Goal: Task Accomplishment & Management: Complete application form

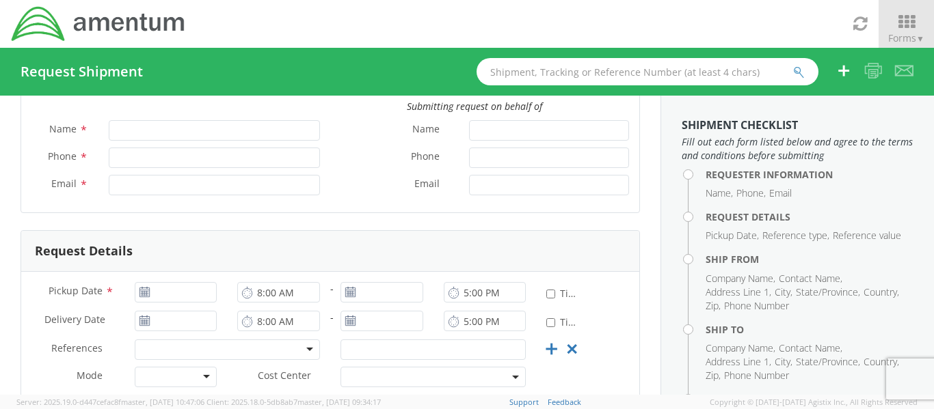
scroll to position [137, 0]
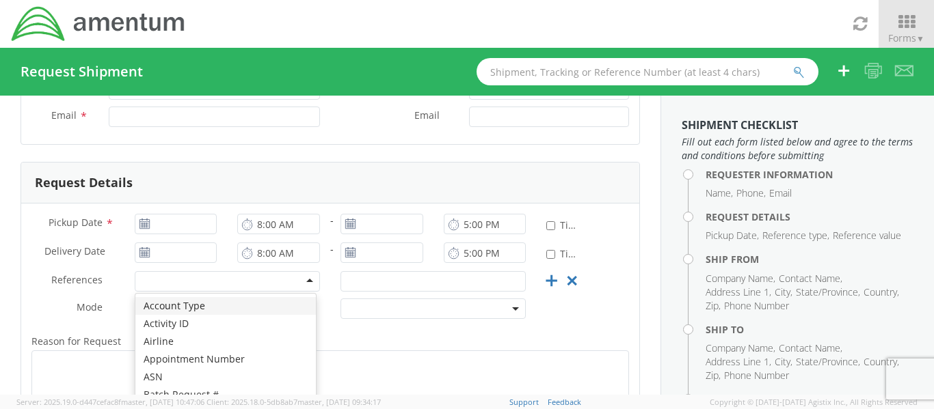
click at [302, 279] on div at bounding box center [227, 281] width 185 height 21
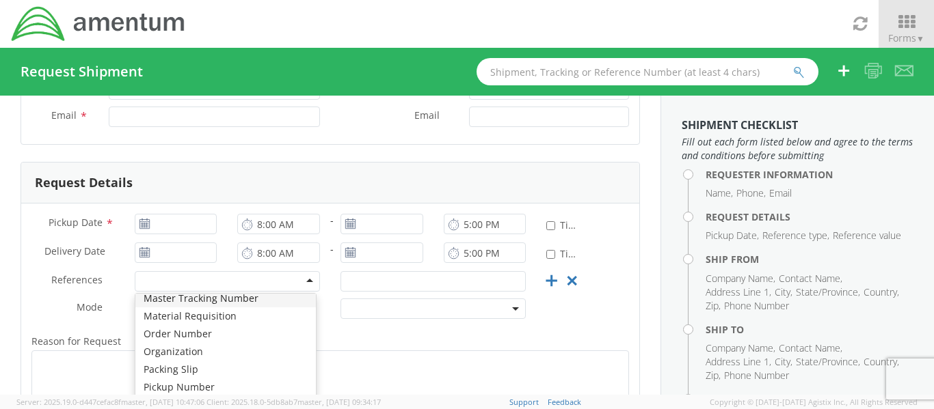
scroll to position [547, 0]
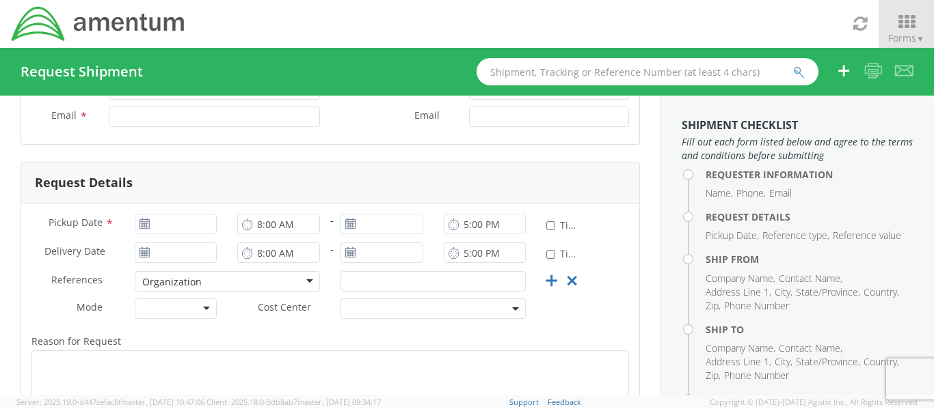
click at [206, 311] on div at bounding box center [176, 309] width 83 height 21
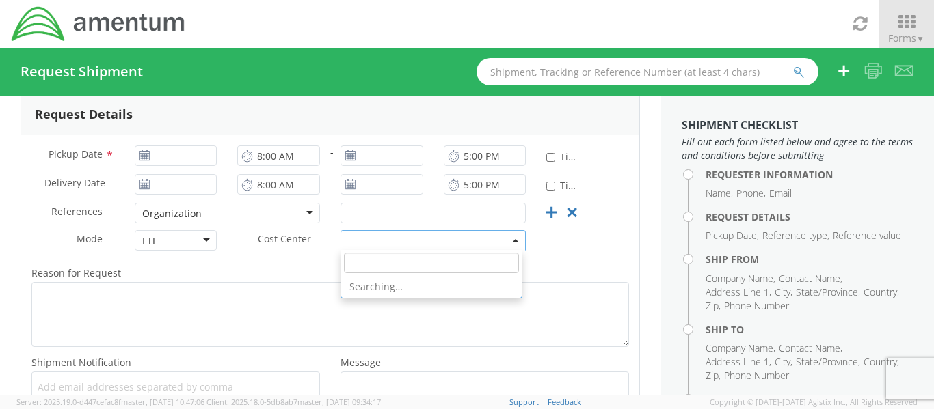
click at [474, 244] on span at bounding box center [432, 240] width 185 height 21
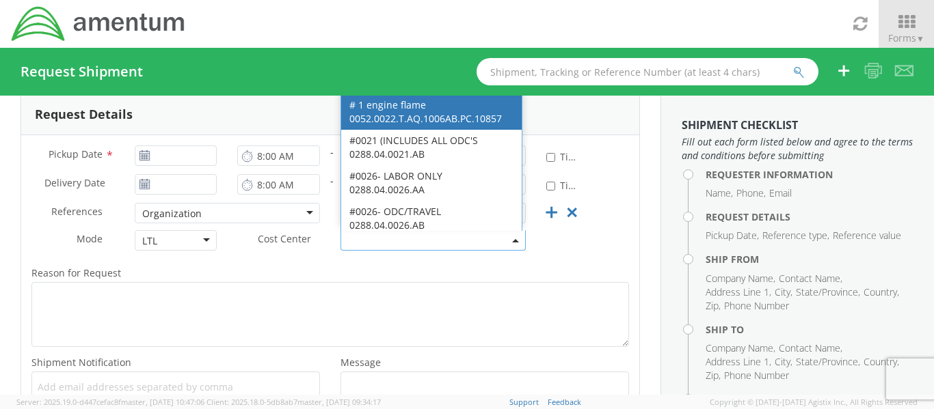
click at [476, 267] on label "Reason for Request *" at bounding box center [330, 273] width 618 height 18
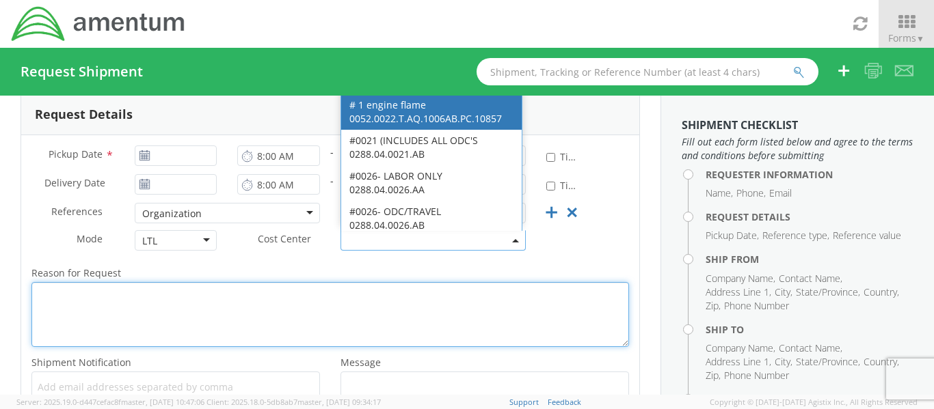
click at [476, 282] on textarea "Reason for Request *" at bounding box center [329, 314] width 597 height 65
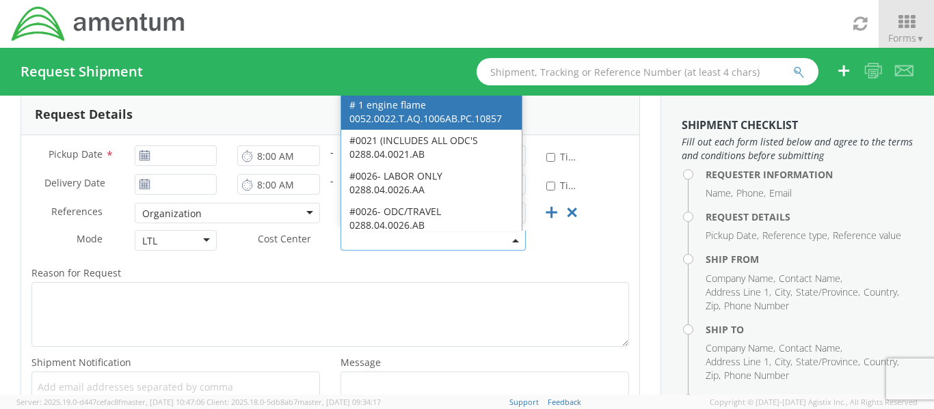
click at [394, 240] on span at bounding box center [432, 240] width 185 height 21
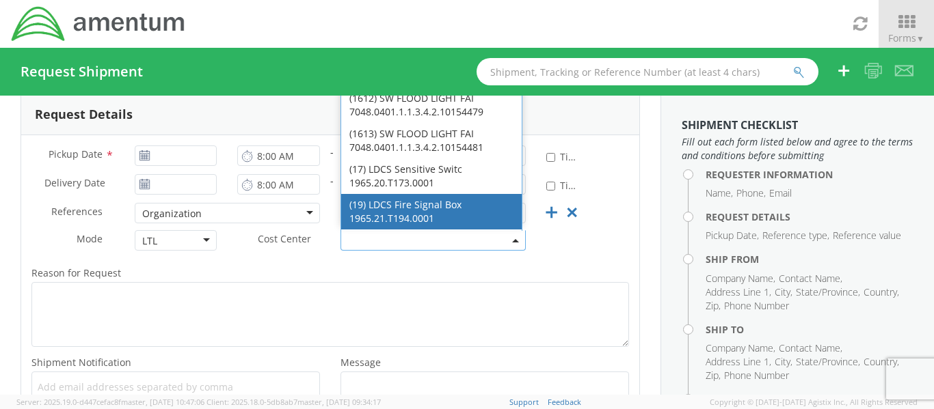
scroll to position [5057, 0]
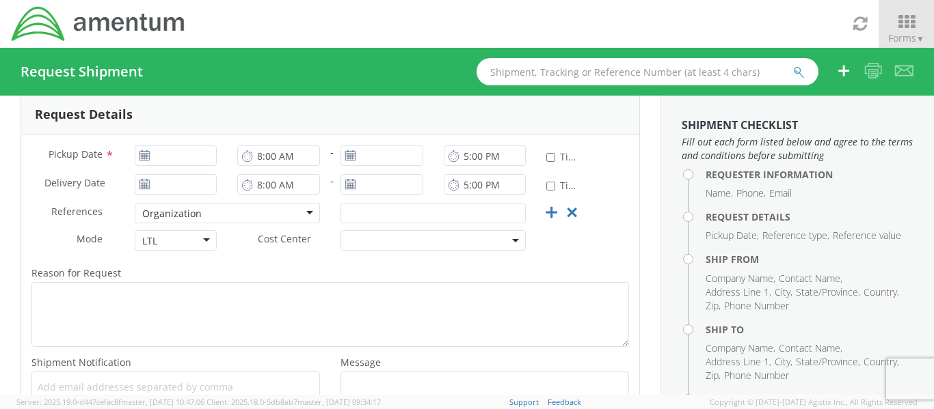
click at [383, 265] on label "Reason for Request *" at bounding box center [330, 273] width 618 height 18
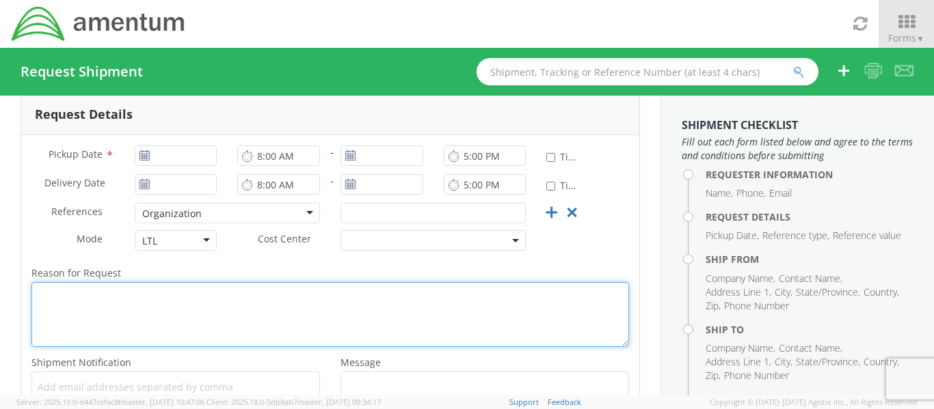
click at [383, 282] on textarea "Reason for Request *" at bounding box center [329, 314] width 597 height 65
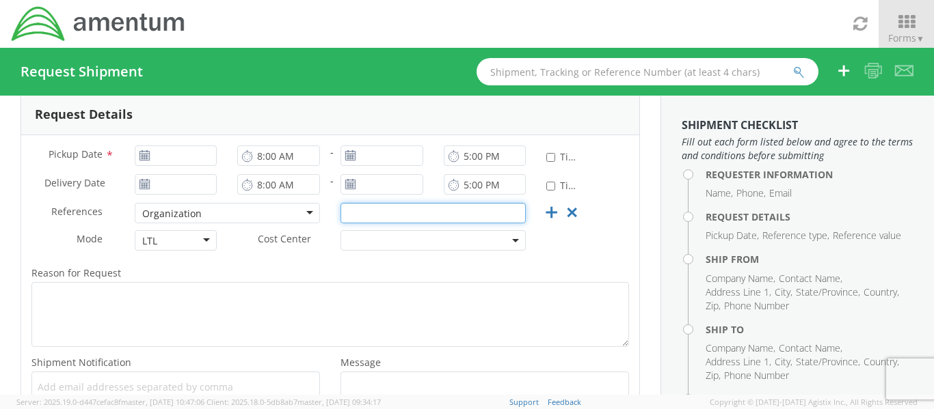
click at [388, 213] on input "text" at bounding box center [432, 213] width 185 height 21
type input "C5ISR PIF APG"
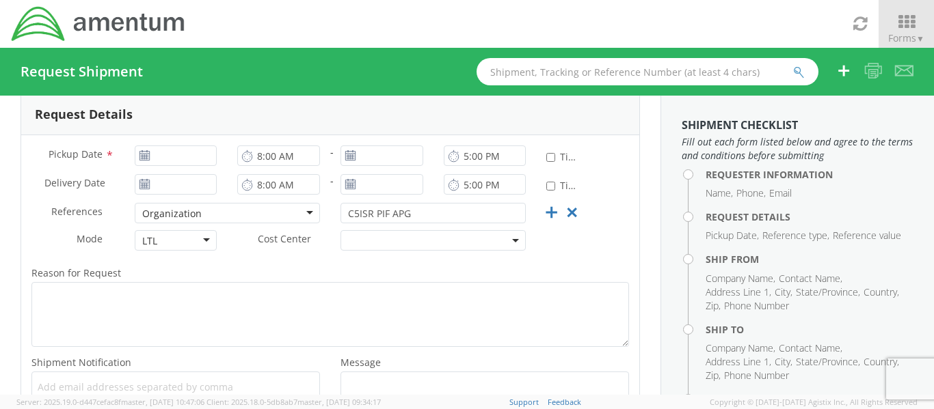
click at [144, 157] on use at bounding box center [144, 155] width 10 height 10
click at [141, 157] on use at bounding box center [144, 155] width 10 height 10
click at [172, 154] on input "[DATE]" at bounding box center [176, 156] width 83 height 21
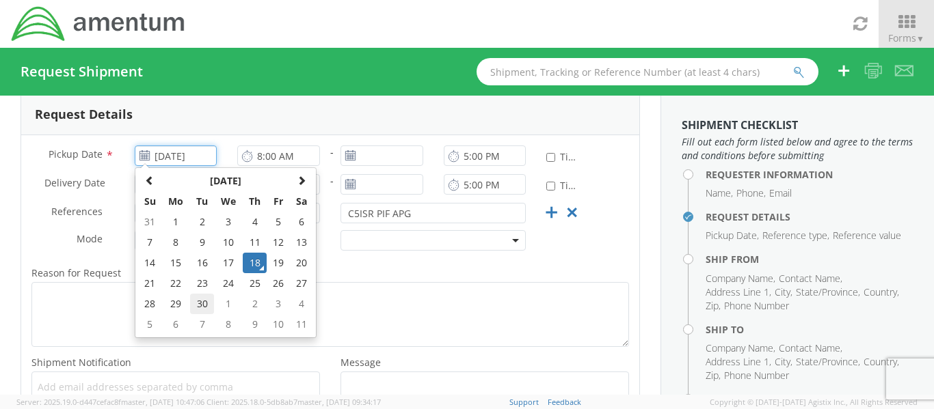
click at [198, 302] on td "30" at bounding box center [202, 304] width 24 height 21
type input "[DATE]"
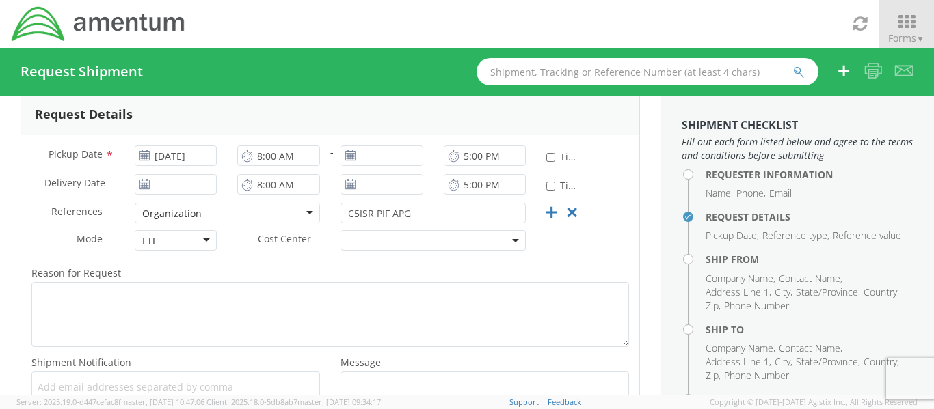
click at [346, 160] on icon at bounding box center [350, 155] width 12 height 11
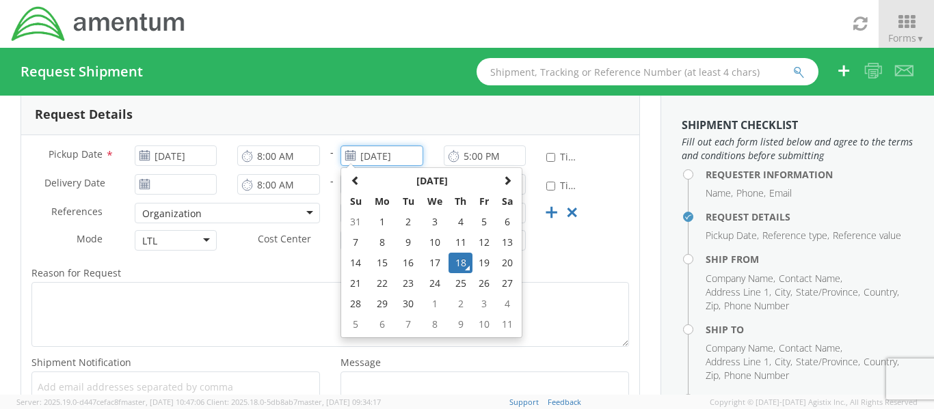
click at [359, 157] on input "[DATE]" at bounding box center [381, 156] width 83 height 21
click at [478, 321] on td "10" at bounding box center [483, 324] width 23 height 21
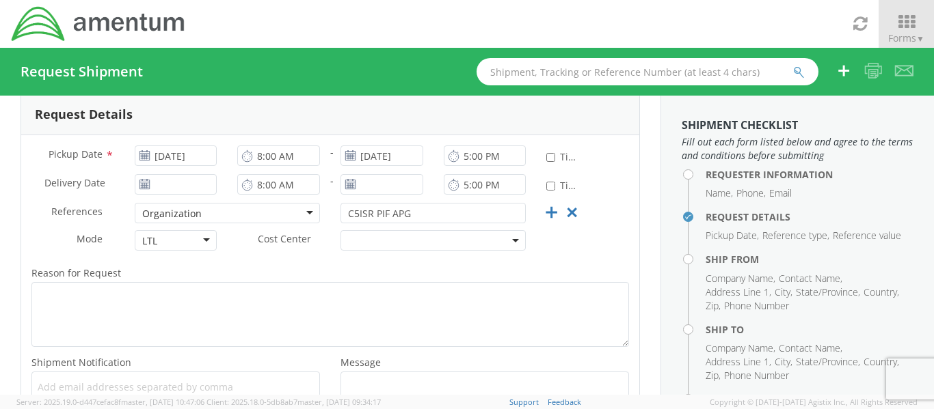
click at [346, 157] on use at bounding box center [350, 155] width 10 height 10
click at [371, 156] on input "[DATE]" at bounding box center [381, 156] width 83 height 21
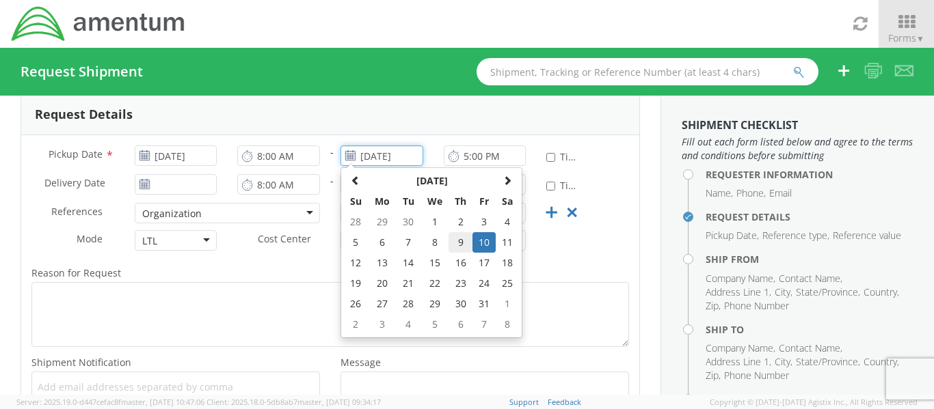
click at [452, 241] on td "9" at bounding box center [460, 242] width 24 height 21
type input "[DATE]"
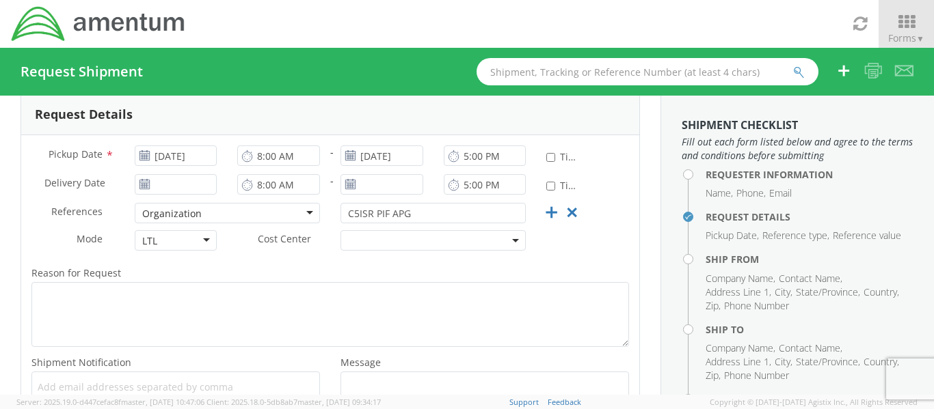
click at [448, 156] on icon at bounding box center [454, 156] width 12 height 13
click at [472, 161] on input "5:00 PM" at bounding box center [485, 156] width 83 height 21
type input "2:00 PM"
click at [273, 127] on div "Request Details" at bounding box center [330, 114] width 618 height 41
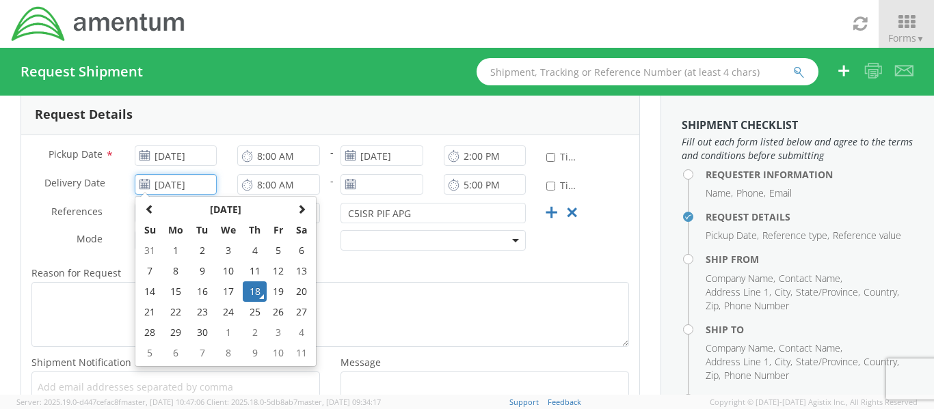
click at [155, 185] on input "[DATE]" at bounding box center [176, 184] width 83 height 21
click at [251, 329] on td "2" at bounding box center [255, 333] width 24 height 21
type input "[DATE]"
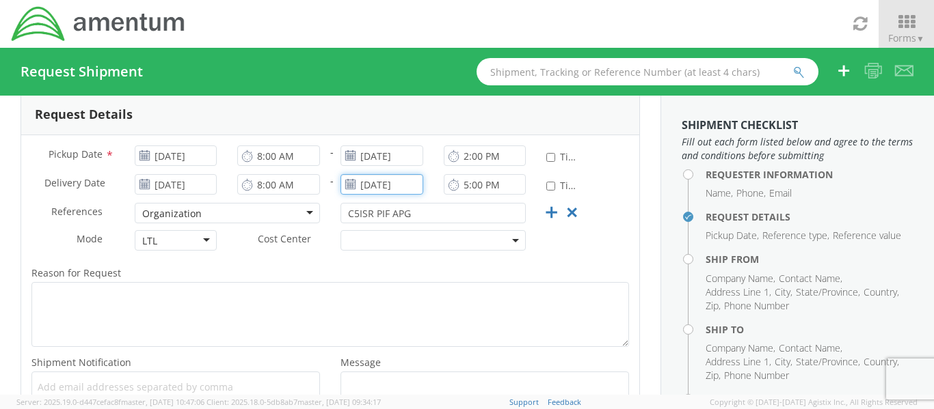
click at [388, 186] on input "[DATE]" at bounding box center [381, 184] width 83 height 21
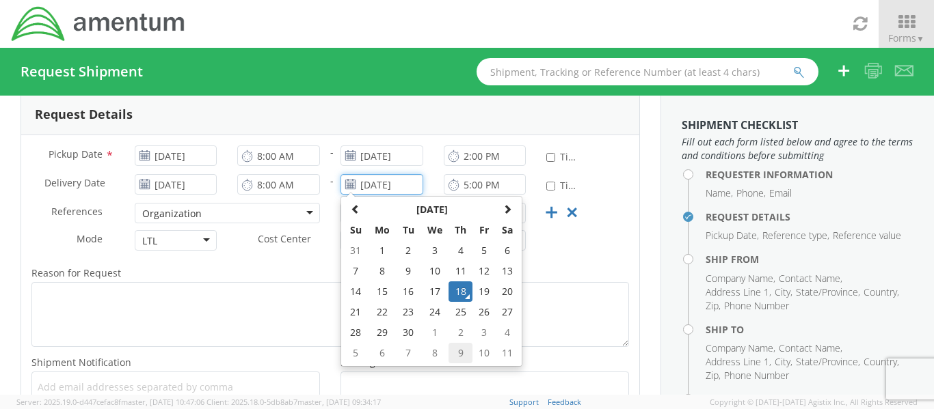
click at [453, 349] on td "9" at bounding box center [460, 353] width 24 height 21
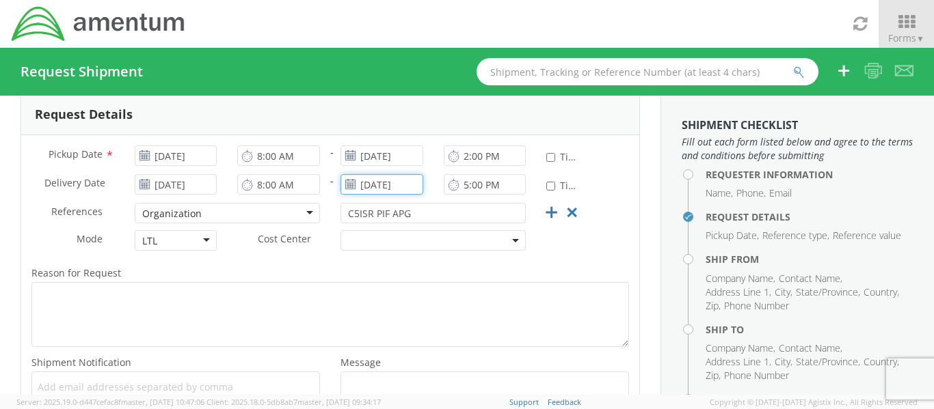
click at [362, 187] on input "[DATE]" at bounding box center [381, 184] width 83 height 21
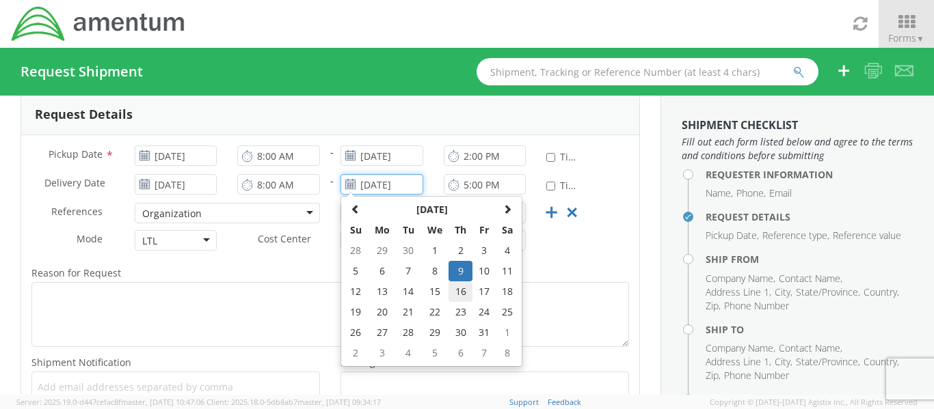
click at [455, 293] on td "16" at bounding box center [460, 292] width 24 height 21
type input "[DATE]"
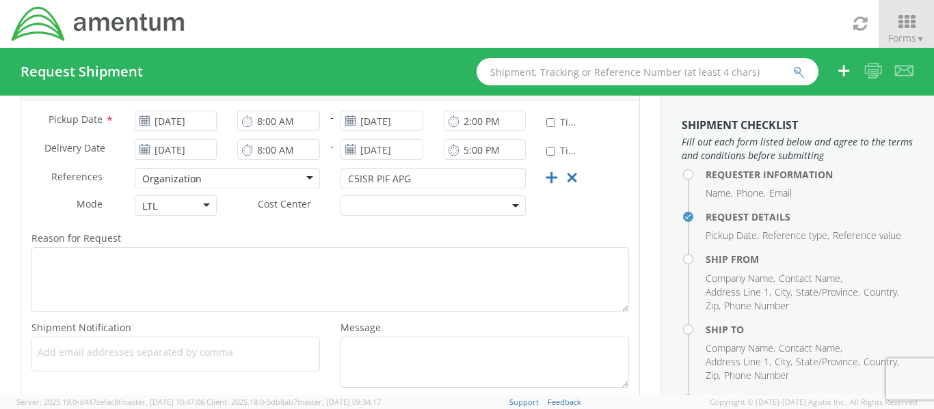
scroll to position [273, 0]
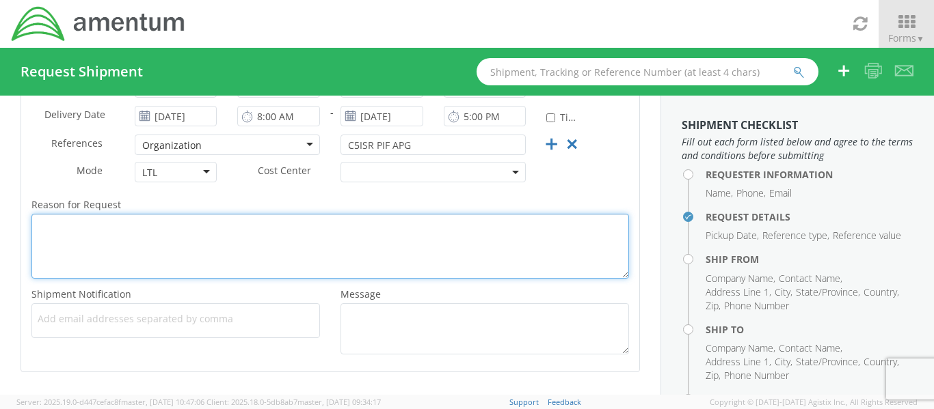
click at [83, 249] on textarea "Reason for Request *" at bounding box center [329, 246] width 597 height 65
paste textarea "PDM RDR MOD KITS shipped out to Ft. [PERSON_NAME] for the customer."
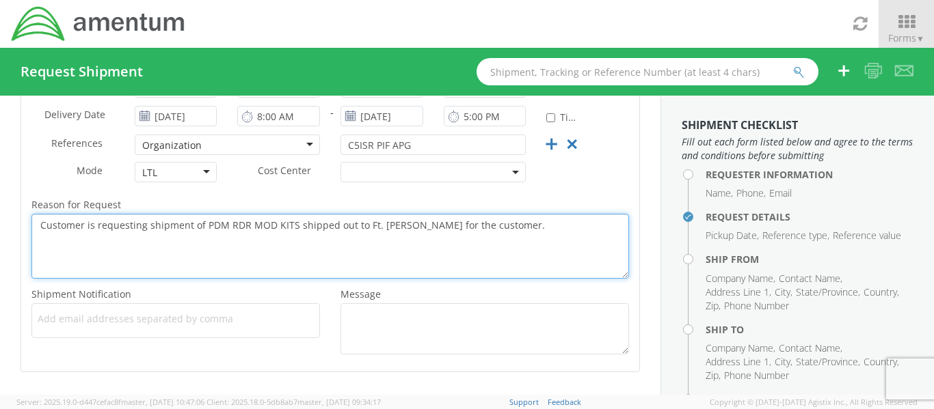
drag, startPoint x: 404, startPoint y: 224, endPoint x: 478, endPoint y: 222, distance: 73.8
click at [478, 222] on textarea "Customer is requesting shipment of PDM RDR MOD KITS shipped out to Ft. [PERSON_…" at bounding box center [329, 246] width 597 height 65
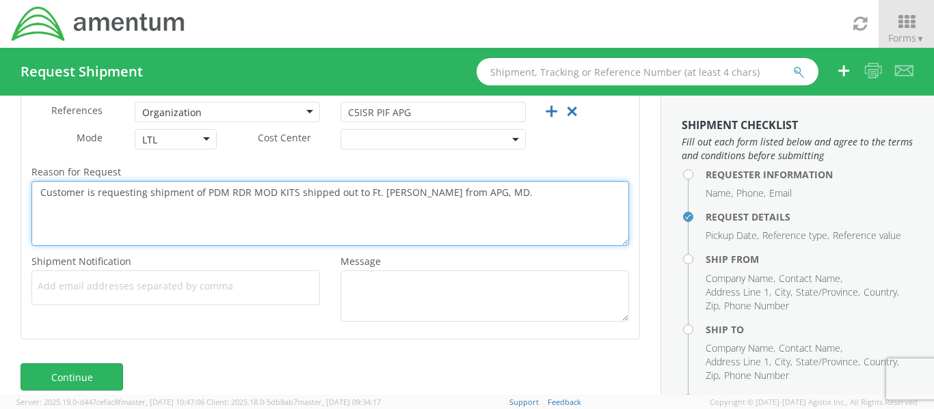
scroll to position [323, 0]
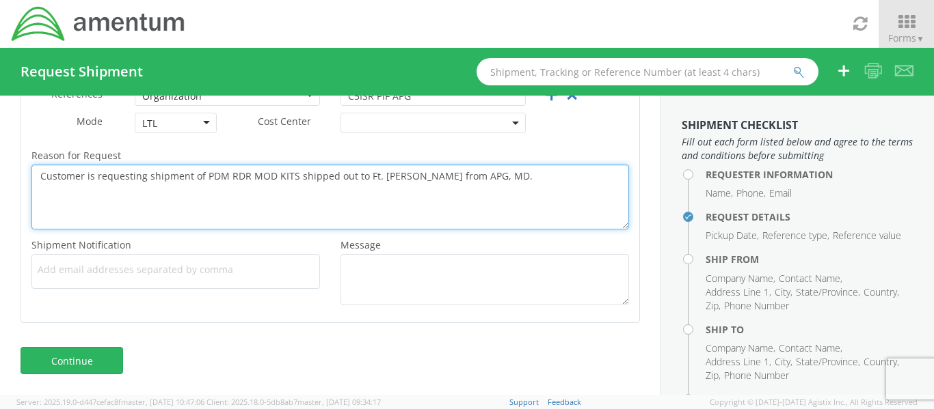
type textarea "Customer is requesting shipment of PDM RDR MOD KITS shipped out to Ft. [PERSON_…"
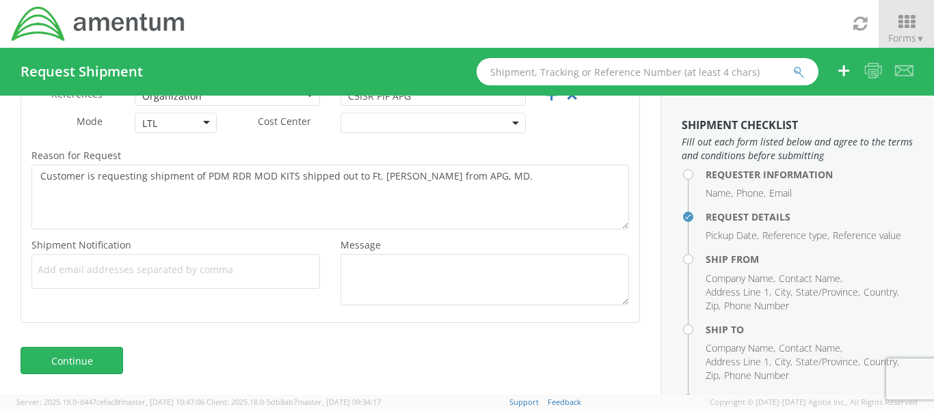
click at [113, 269] on span "Add email addresses separated by comma" at bounding box center [176, 270] width 276 height 14
type input "[PERSON_NAME][EMAIL_ADDRESS][PERSON_NAME][DOMAIN_NAME]"
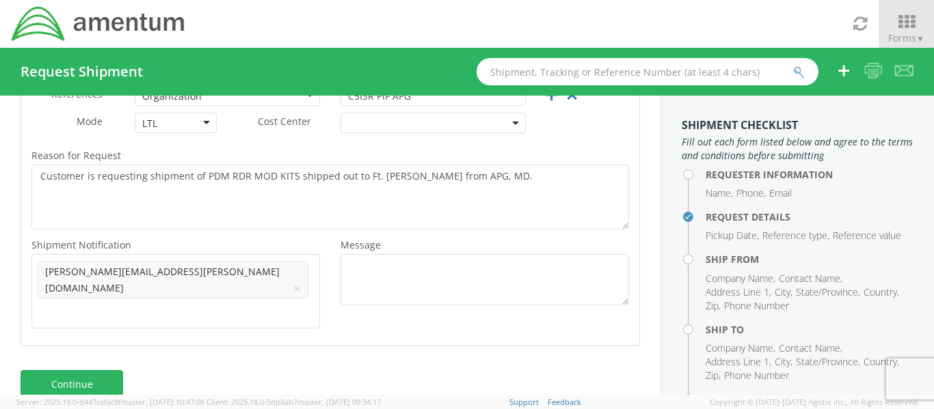
drag, startPoint x: 102, startPoint y: 273, endPoint x: 120, endPoint y: 271, distance: 18.5
click at [120, 271] on div "Add email addresses separated by [PERSON_NAME] [PERSON_NAME][EMAIL_ADDRESS][PER…" at bounding box center [175, 291] width 288 height 74
click at [293, 280] on button "×" at bounding box center [297, 288] width 8 height 16
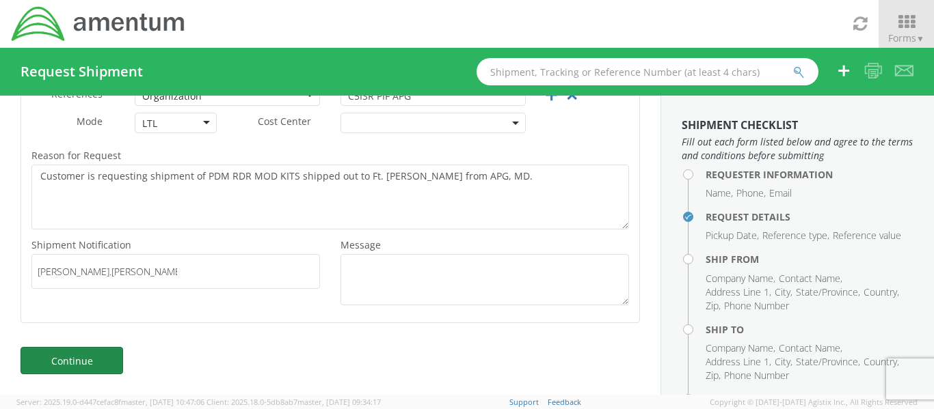
type input "[PERSON_NAME].[PERSON_NAME] @[DOMAIN_NAME]"
click at [113, 362] on link "Continue" at bounding box center [72, 360] width 103 height 27
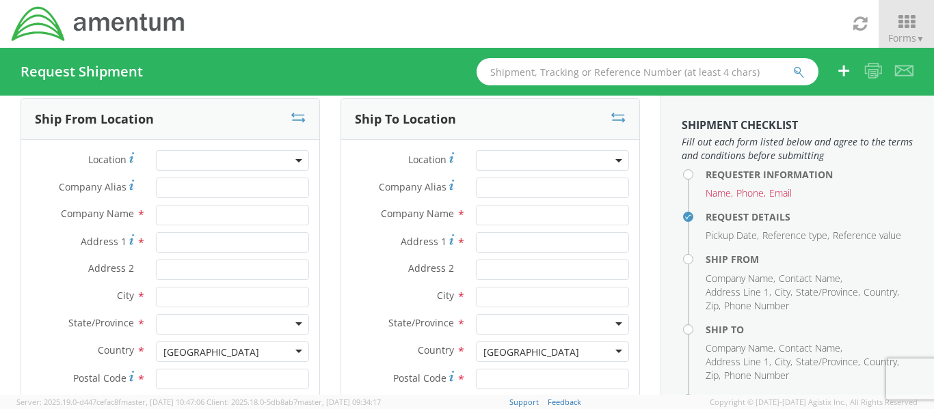
scroll to position [0, 0]
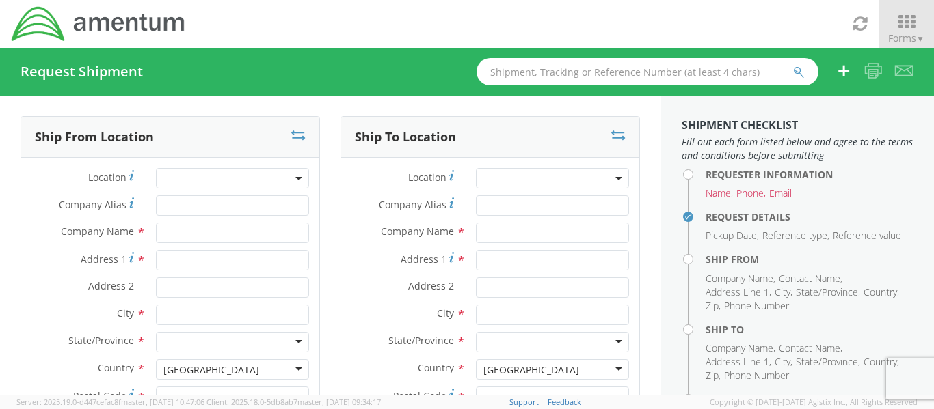
click at [277, 178] on span at bounding box center [232, 178] width 153 height 21
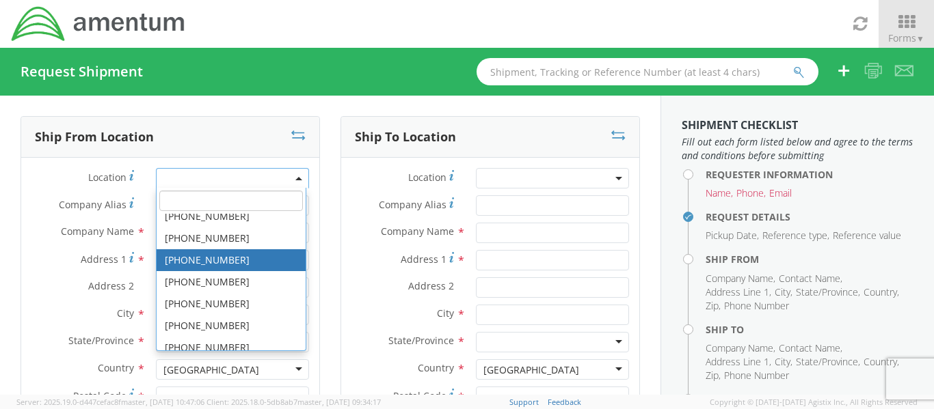
scroll to position [828, 0]
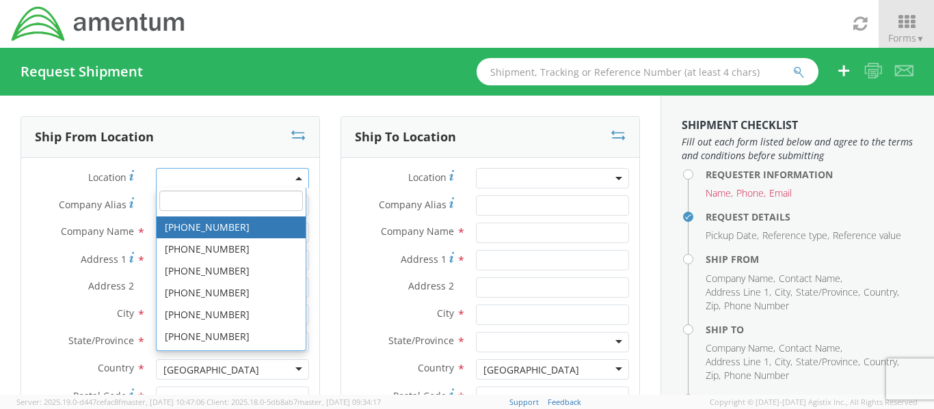
click at [70, 197] on label "Company Alias *" at bounding box center [83, 204] width 124 height 18
click at [156, 197] on input "Company Alias *" at bounding box center [232, 205] width 153 height 21
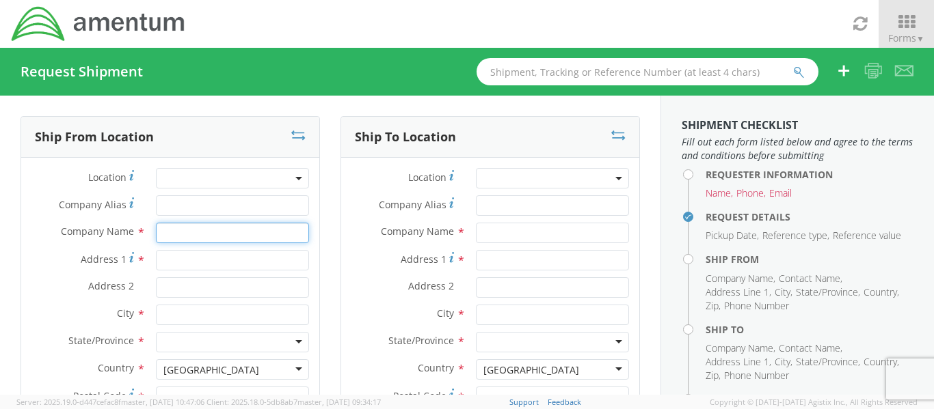
click at [180, 230] on input "text" at bounding box center [232, 233] width 153 height 21
type input "[DEMOGRAPHIC_DATA] Army C5ISR PIF"
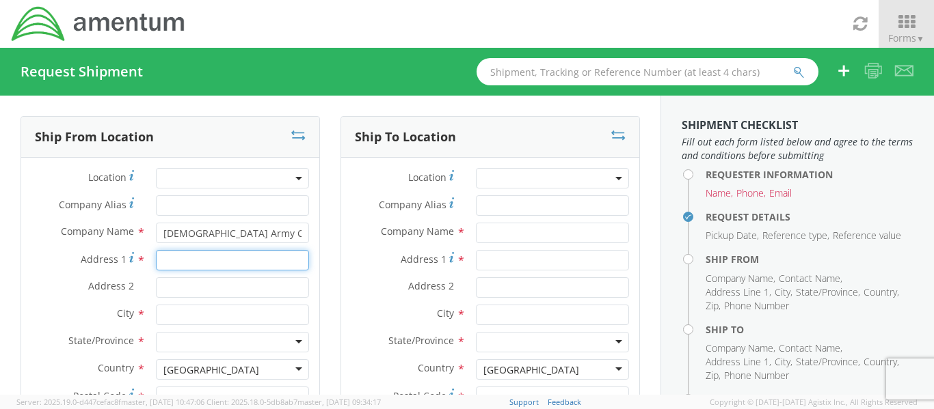
click at [167, 260] on input "Address 1 *" at bounding box center [232, 260] width 153 height 21
paste input "[STREET_ADDRESS]"
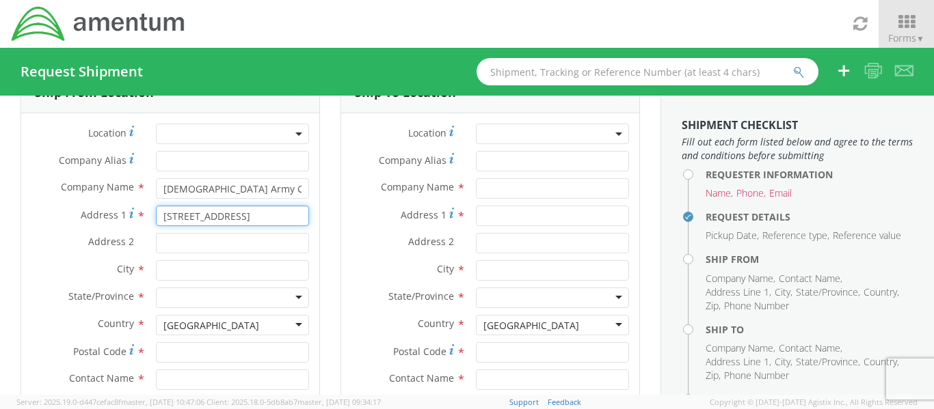
scroll to position [68, 0]
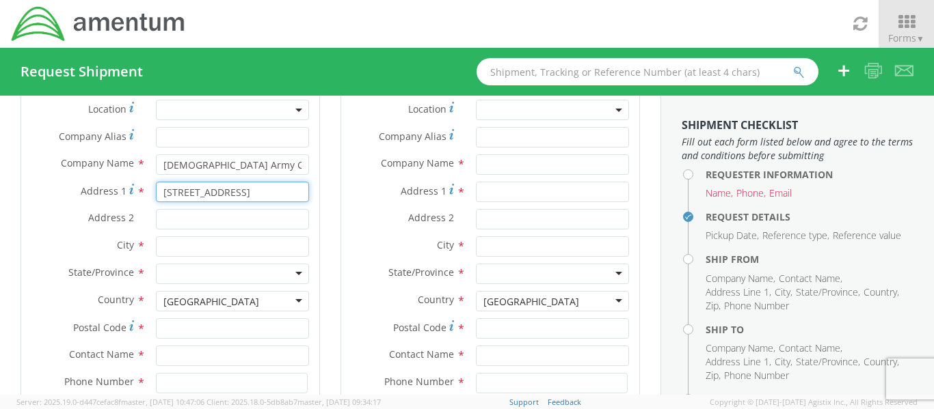
type input "[STREET_ADDRESS]"
click at [162, 222] on input "Address 2 *" at bounding box center [232, 219] width 153 height 21
type input "Gate B"
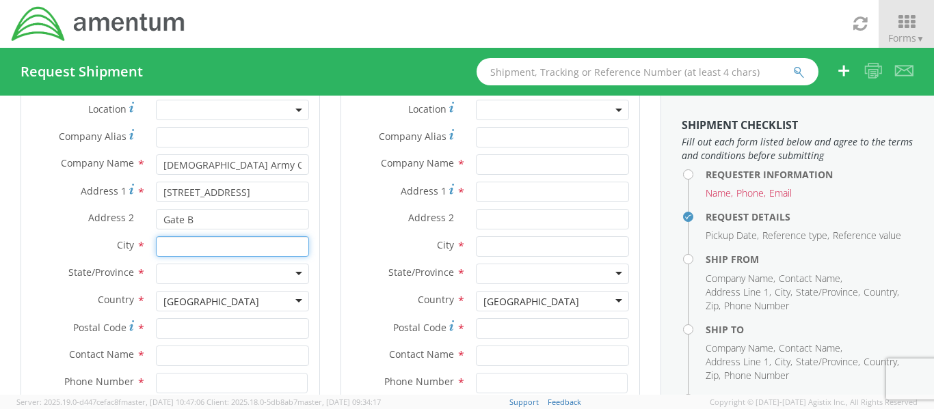
click at [163, 245] on input "text" at bounding box center [232, 246] width 153 height 21
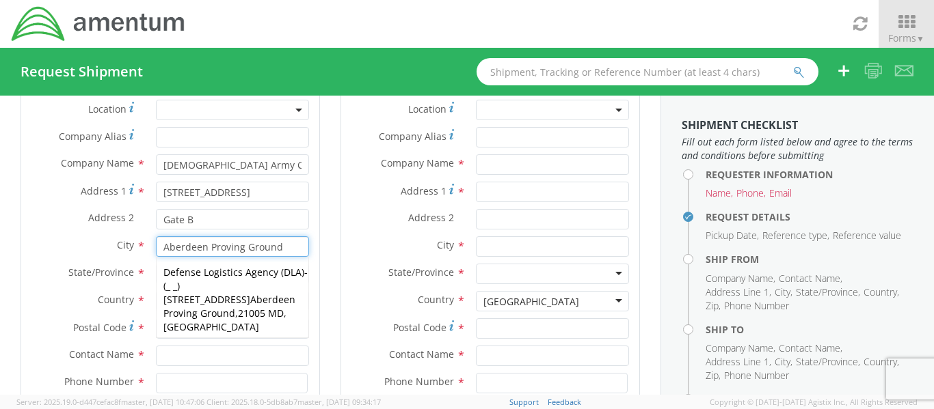
type input "Aberdeen Proving Ground"
click at [65, 239] on label "City *" at bounding box center [83, 245] width 124 height 18
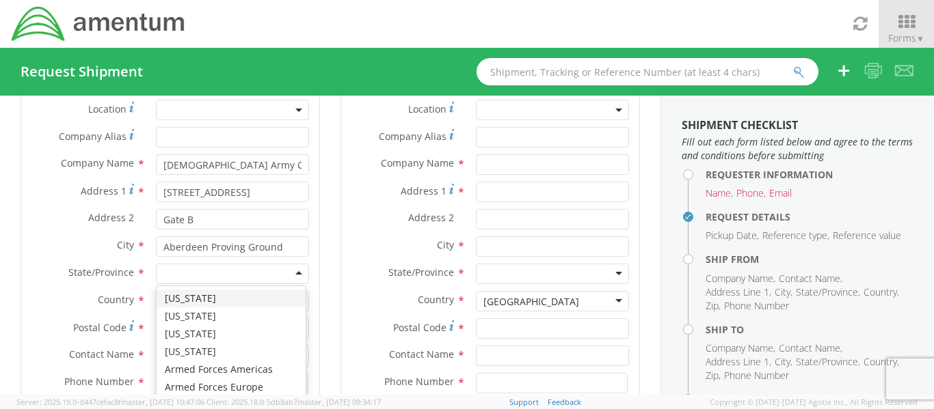
click at [199, 274] on div at bounding box center [232, 274] width 153 height 21
type input "ma"
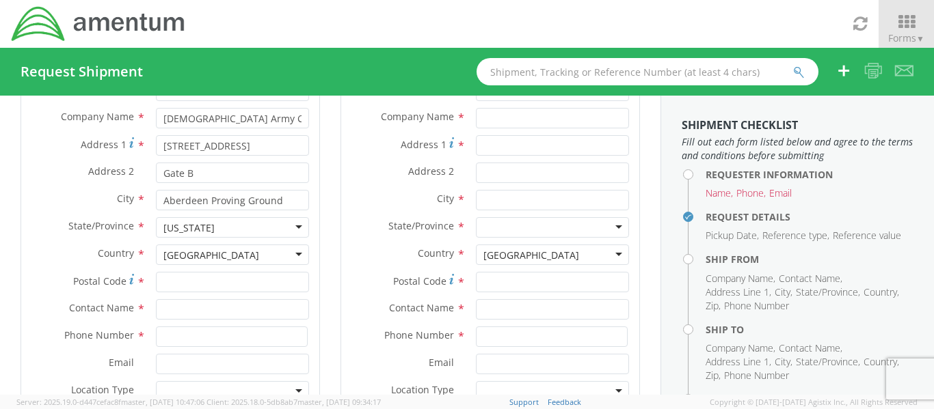
scroll to position [137, 0]
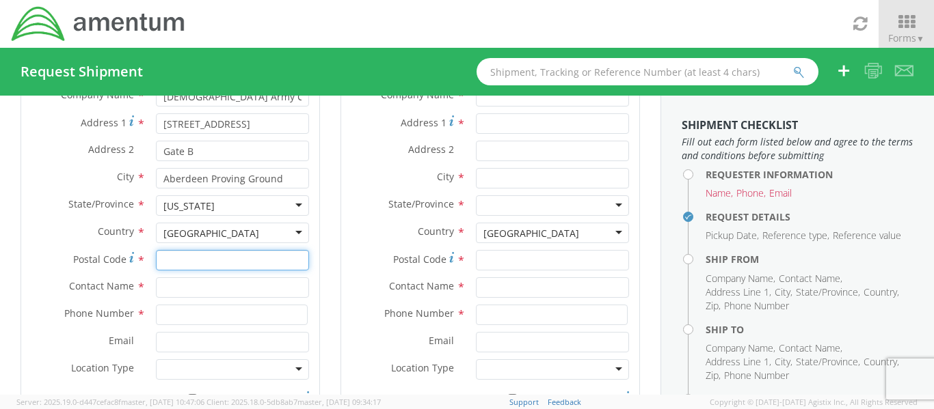
click at [166, 264] on input "Postal Code *" at bounding box center [232, 260] width 153 height 21
type input "21005"
click at [178, 290] on input "text" at bounding box center [232, 287] width 153 height 21
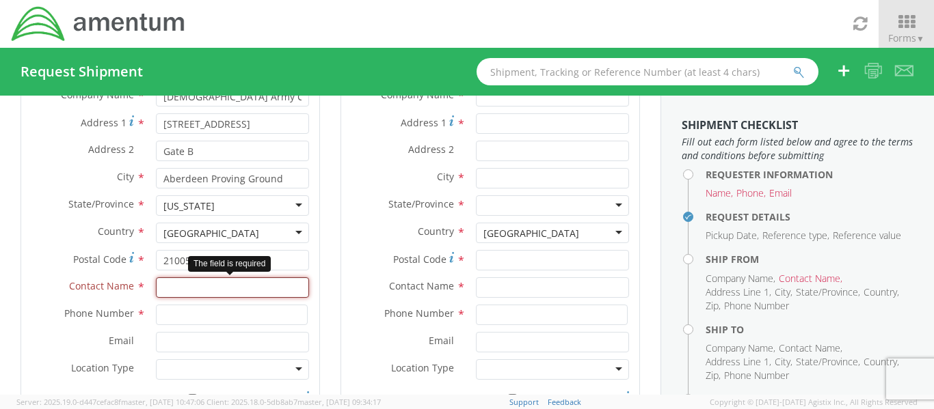
click at [163, 288] on input "text" at bounding box center [232, 287] width 153 height 21
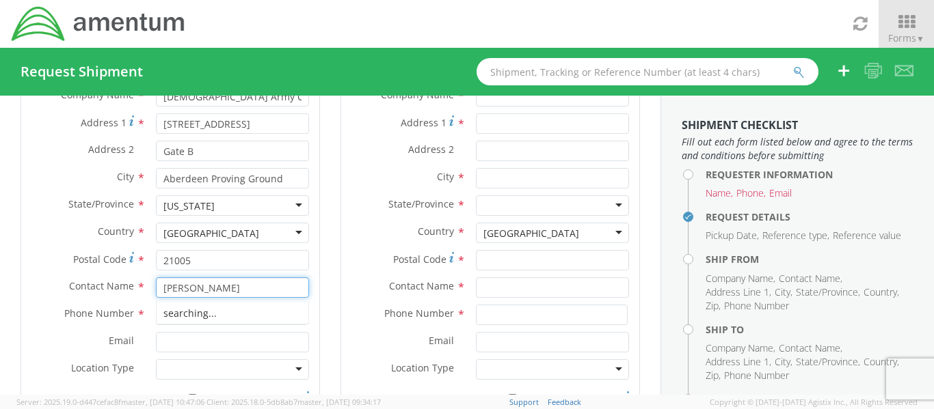
type input "[PERSON_NAME]"
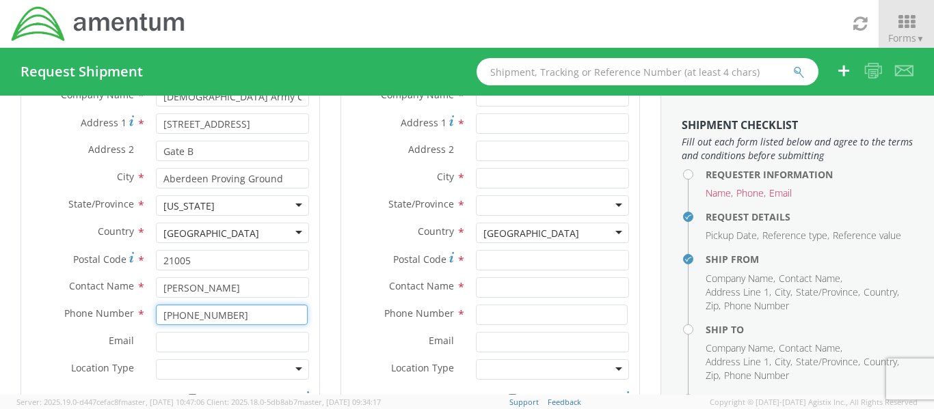
type input "[PHONE_NUMBER]"
click at [177, 344] on input "Email *" at bounding box center [232, 342] width 153 height 21
paste input "[PERSON_NAME][EMAIL_ADDRESS][PERSON_NAME][DOMAIN_NAME]"
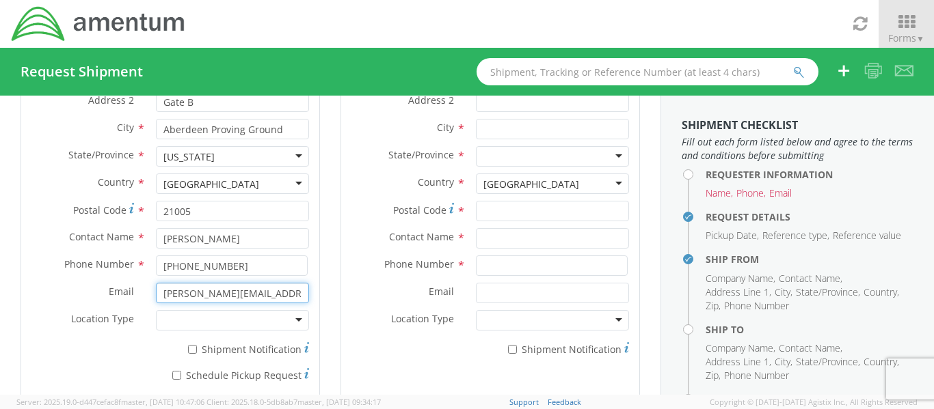
scroll to position [263, 0]
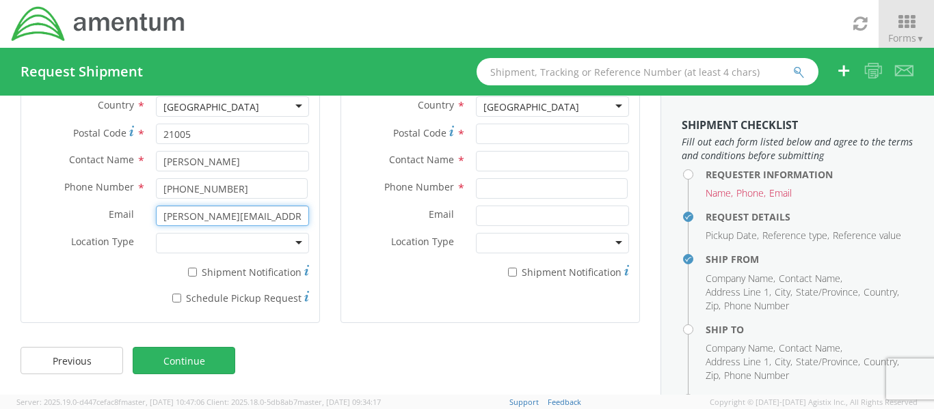
type input "[PERSON_NAME][EMAIL_ADDRESS][PERSON_NAME][DOMAIN_NAME]"
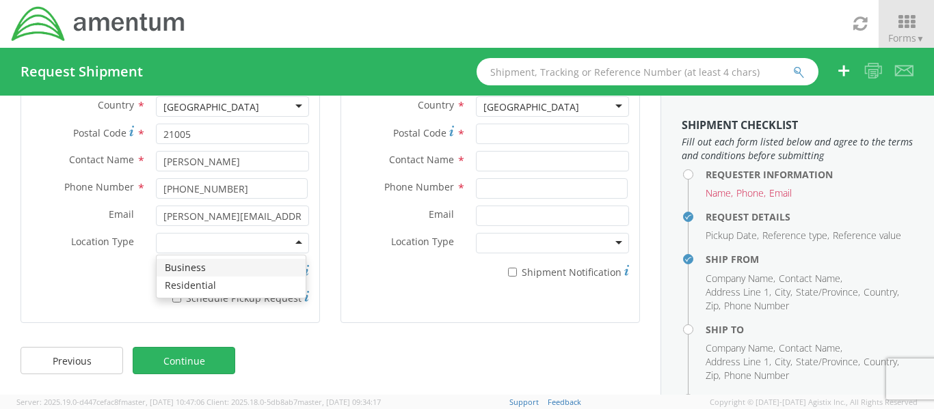
click at [177, 243] on div at bounding box center [232, 243] width 153 height 21
click at [240, 242] on div "Residential" at bounding box center [232, 243] width 153 height 21
click at [191, 271] on input "* Shipment Notification" at bounding box center [192, 272] width 9 height 9
checkbox input "true"
click at [172, 297] on input "* Schedule Pickup Request" at bounding box center [176, 298] width 9 height 9
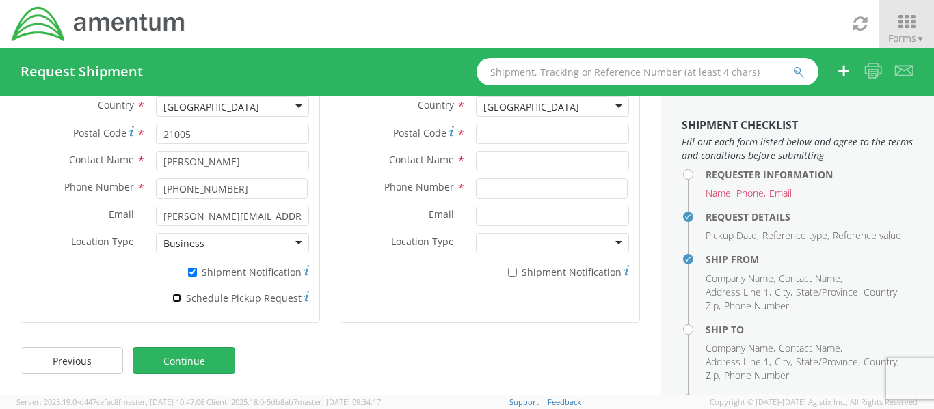
checkbox input "true"
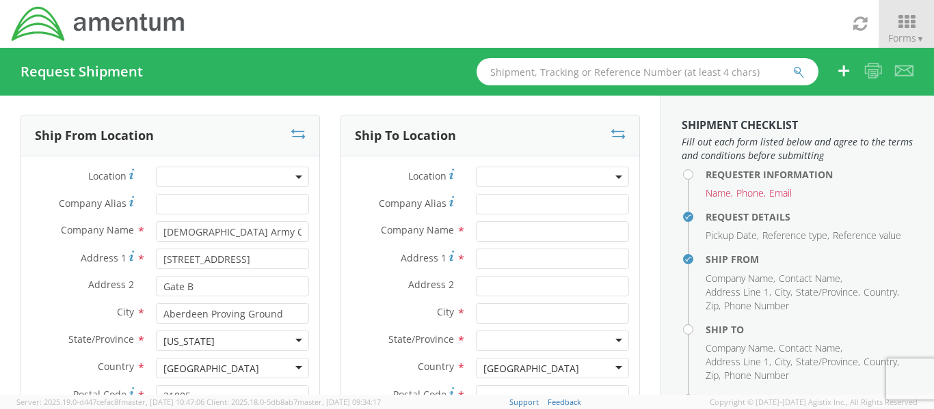
scroll to position [0, 0]
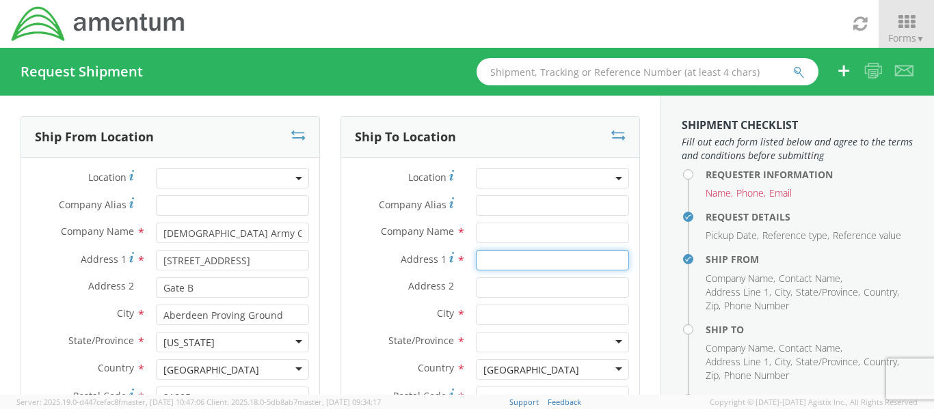
click at [486, 262] on input "Address 1 *" at bounding box center [552, 260] width 153 height 21
paste input "[STREET_ADDRESS]"
type input "[STREET_ADDRESS]"
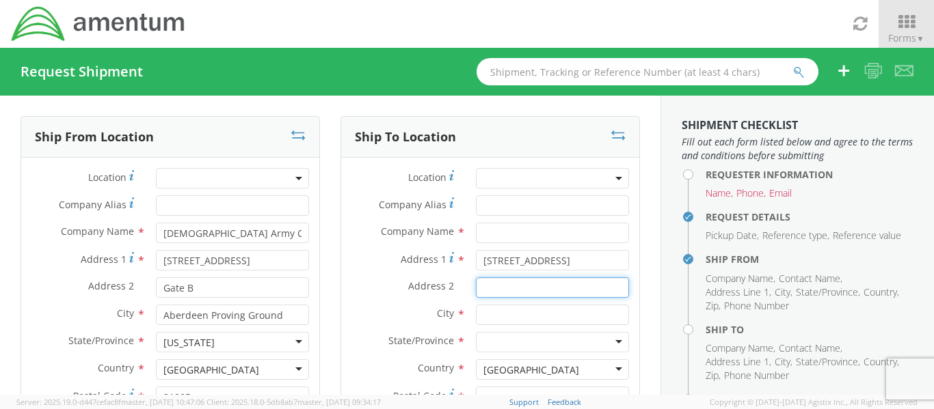
click at [483, 285] on input "Address 2 *" at bounding box center [552, 287] width 153 height 21
type input "Dock E"
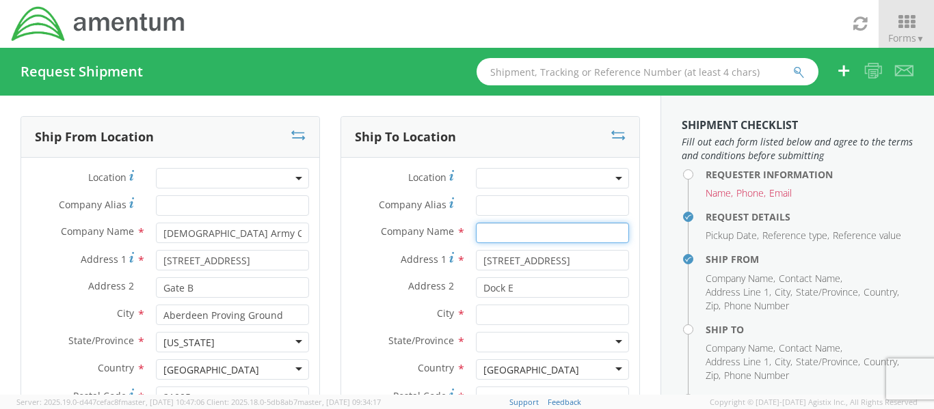
click at [528, 233] on input "text" at bounding box center [552, 233] width 153 height 21
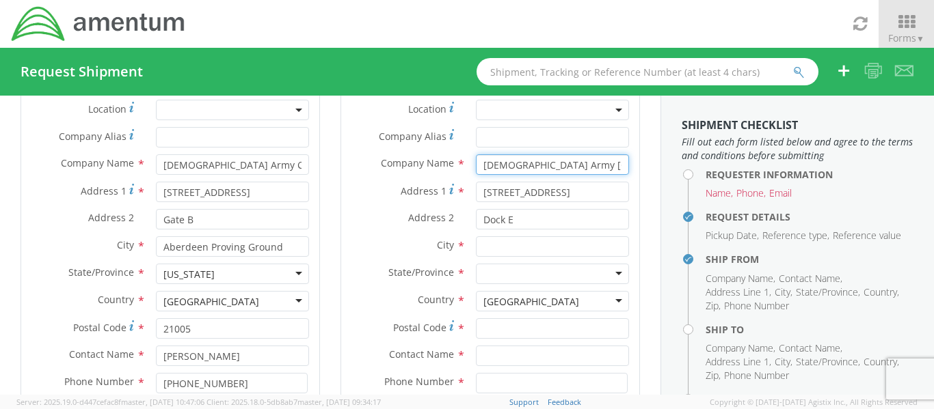
type input "[DEMOGRAPHIC_DATA] Army [GEOGRAPHIC_DATA][PERSON_NAME]"
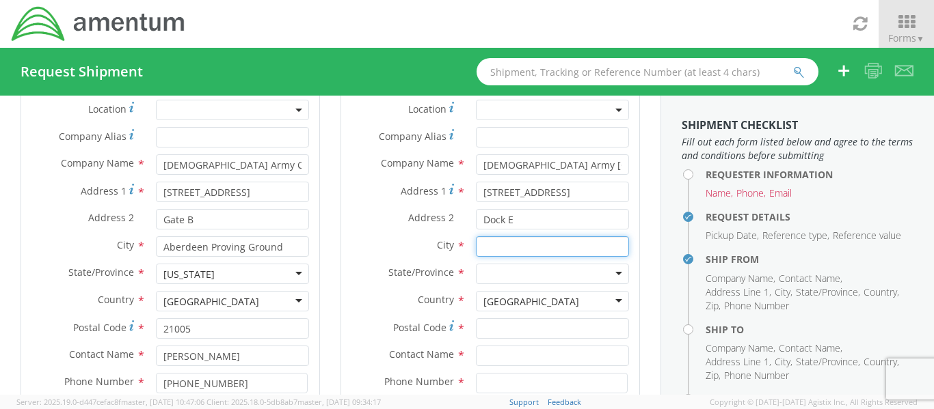
click at [499, 250] on input "text" at bounding box center [552, 246] width 153 height 21
type input "[GEOGRAPHIC_DATA]"
type input "no"
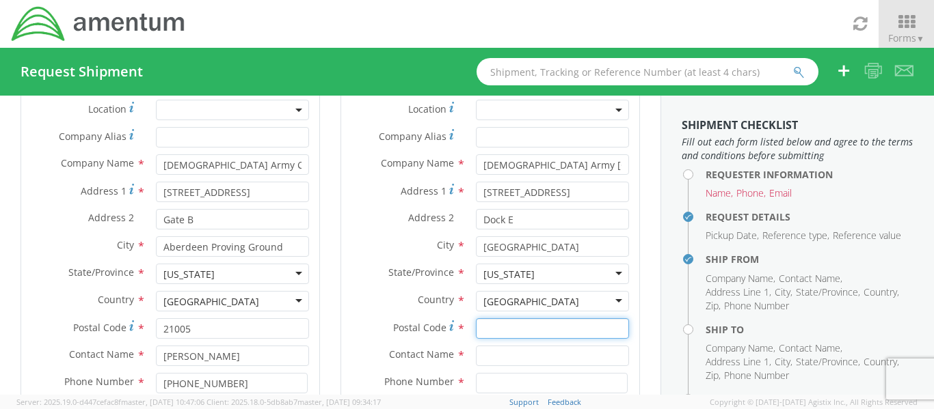
click at [489, 323] on input "Postal Code *" at bounding box center [552, 328] width 153 height 21
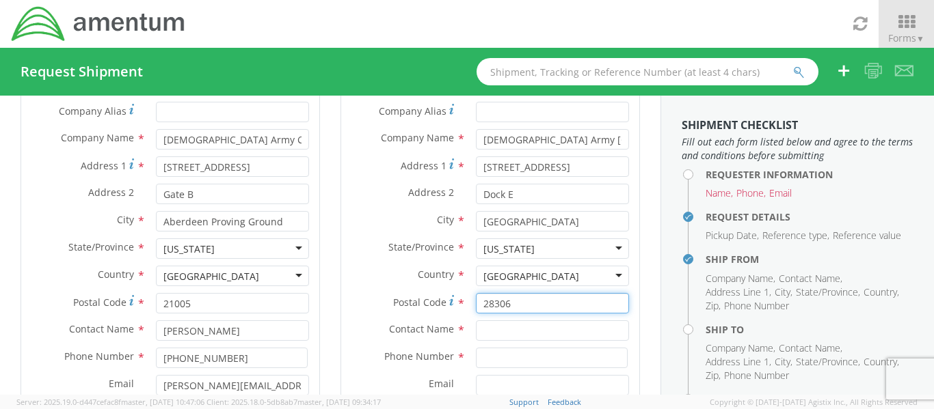
scroll to position [137, 0]
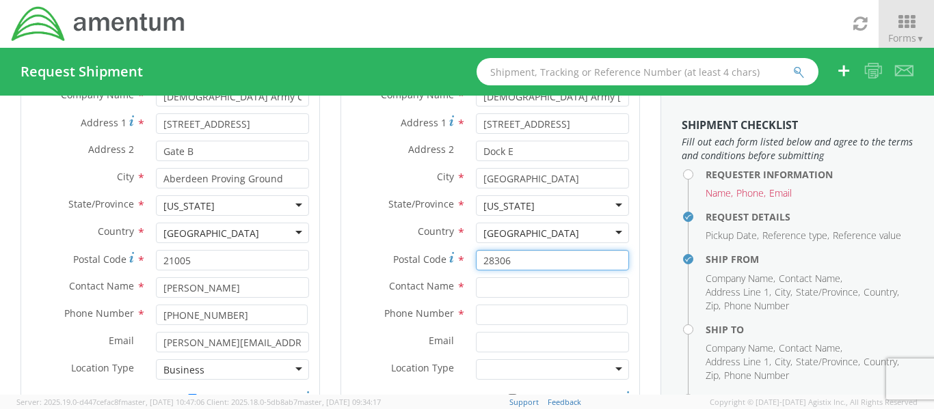
type input "28306"
click at [514, 291] on input "text" at bounding box center [552, 287] width 153 height 21
paste input "[PERSON_NAME]"
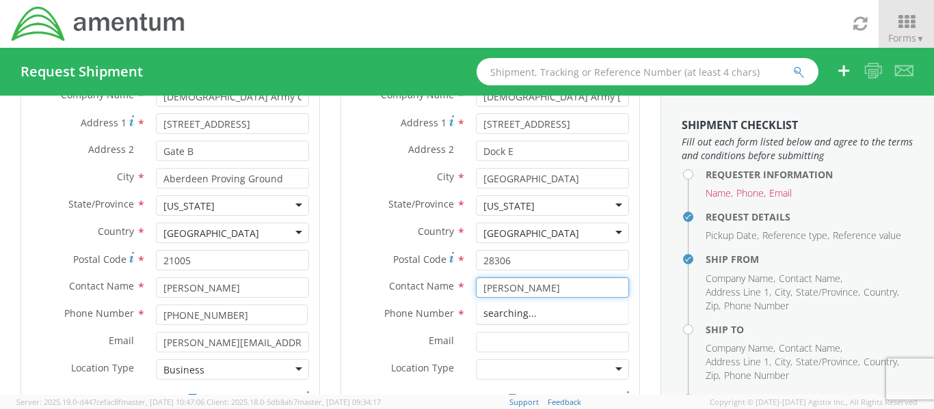
scroll to position [205, 0]
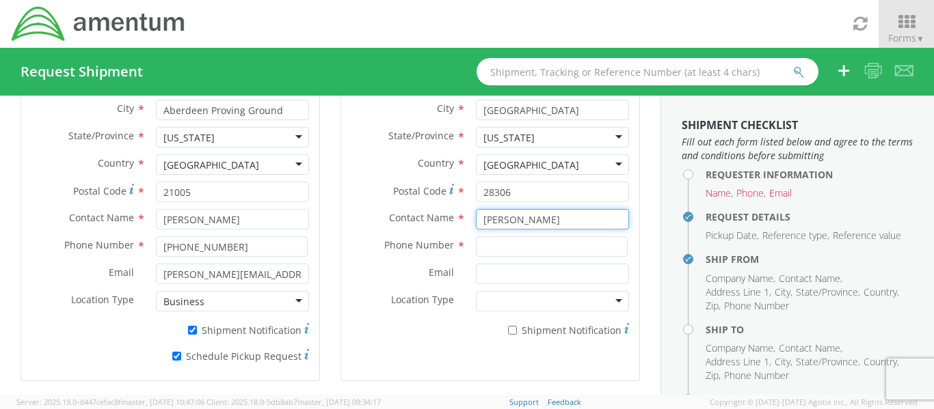
type input "[PERSON_NAME]"
click at [488, 244] on input at bounding box center [552, 246] width 152 height 21
paste input "[PHONE_NUMBER]"
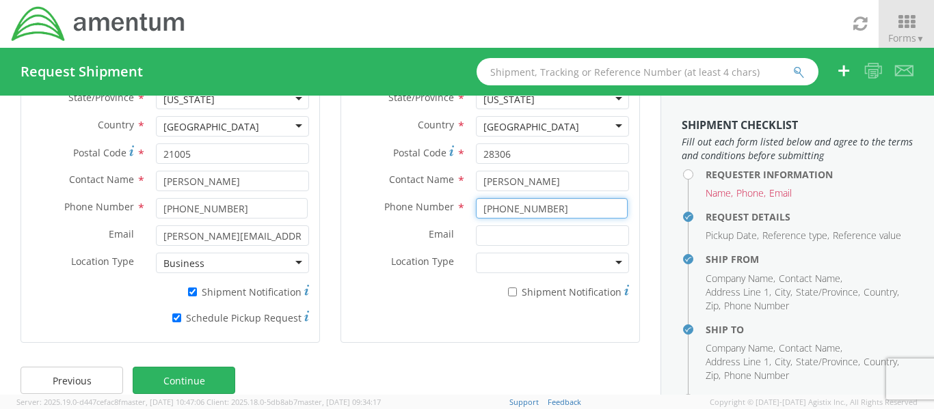
scroll to position [263, 0]
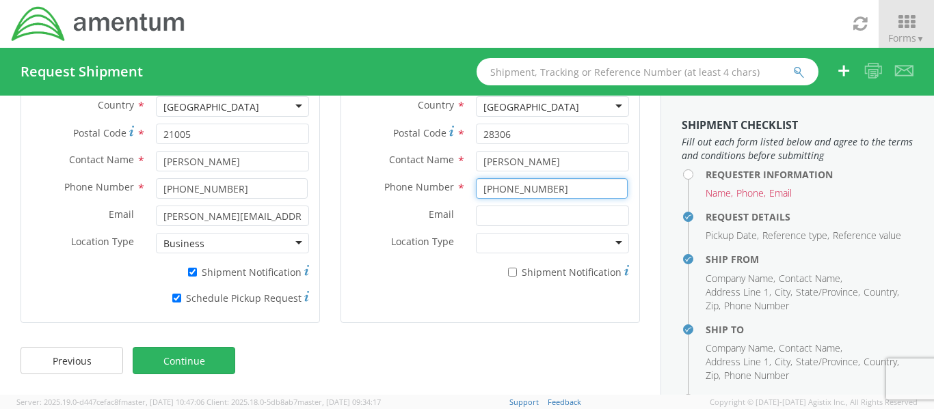
type input "[PHONE_NUMBER]"
click at [491, 217] on input "Email *" at bounding box center [552, 216] width 153 height 21
paste input "[PERSON_NAME][EMAIL_ADDRESS][PERSON_NAME][DOMAIN_NAME]"
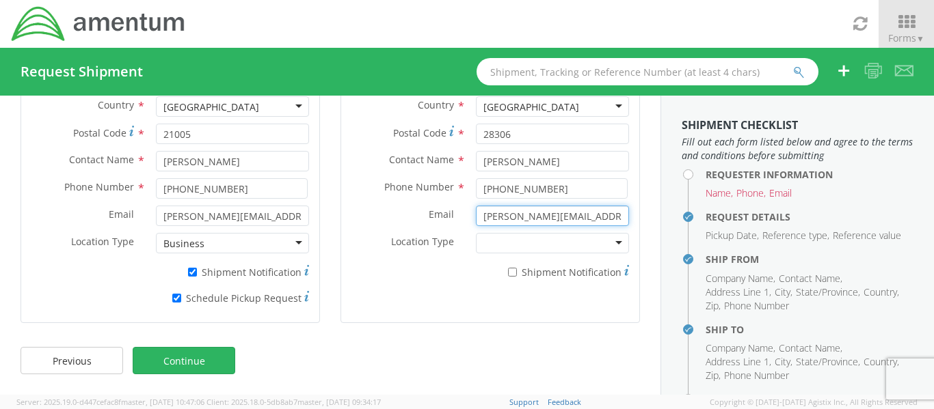
type input "[PERSON_NAME][EMAIL_ADDRESS][PERSON_NAME][DOMAIN_NAME]"
click at [513, 243] on div at bounding box center [552, 243] width 153 height 21
click at [508, 270] on input "* Shipment Notification" at bounding box center [512, 272] width 9 height 9
checkbox input "true"
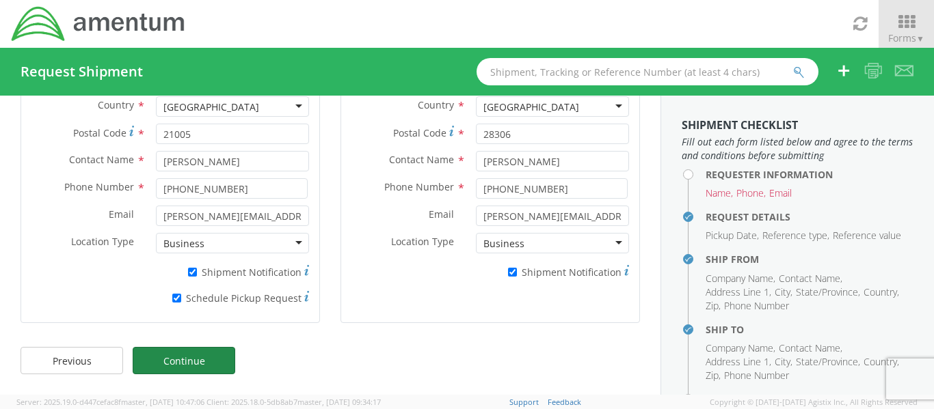
click at [169, 364] on link "Continue" at bounding box center [184, 360] width 103 height 27
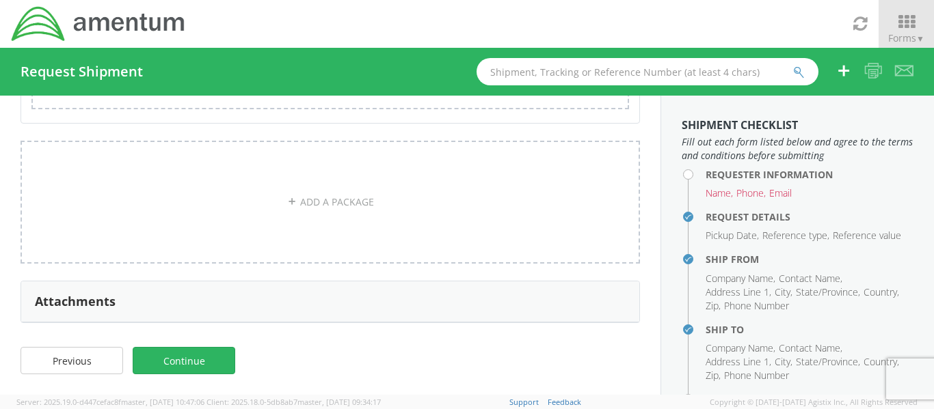
scroll to position [55, 0]
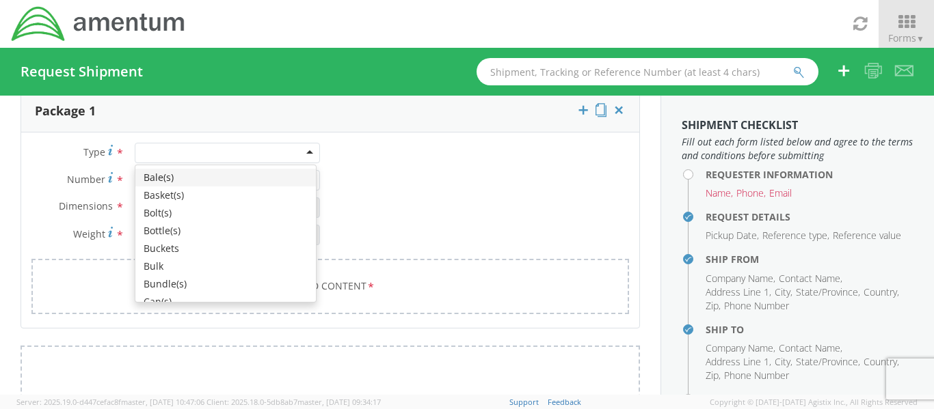
click at [176, 153] on div at bounding box center [227, 153] width 185 height 21
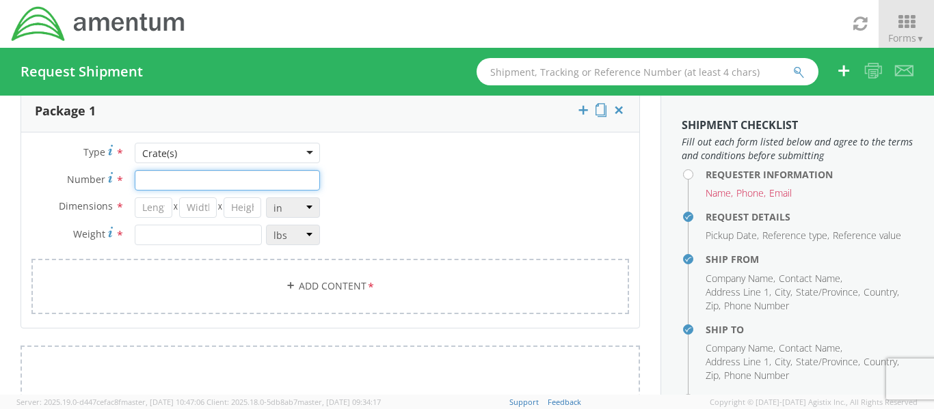
click at [204, 179] on input "Number *" at bounding box center [227, 180] width 185 height 21
type input "1"
click at [141, 210] on input "number" at bounding box center [154, 208] width 38 height 21
type input "87"
type input "50"
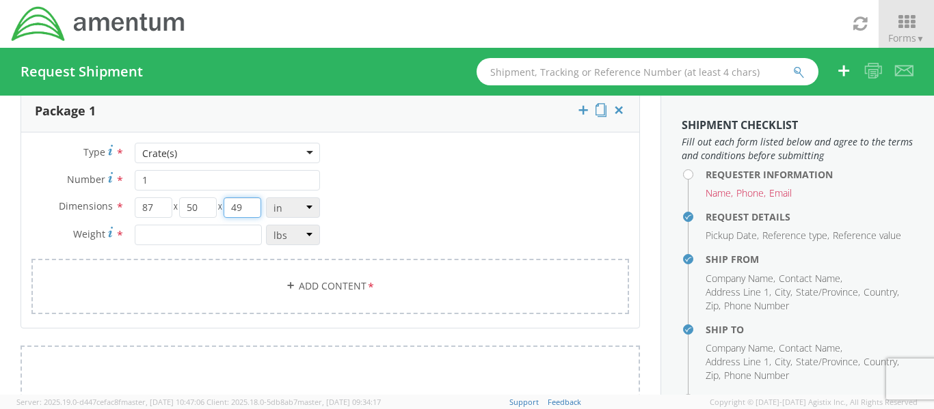
type input "49"
click at [144, 232] on input "number" at bounding box center [198, 235] width 127 height 21
type input "1830"
drag, startPoint x: 148, startPoint y: 182, endPoint x: 133, endPoint y: 180, distance: 15.2
click at [135, 180] on input "1" at bounding box center [227, 180] width 185 height 21
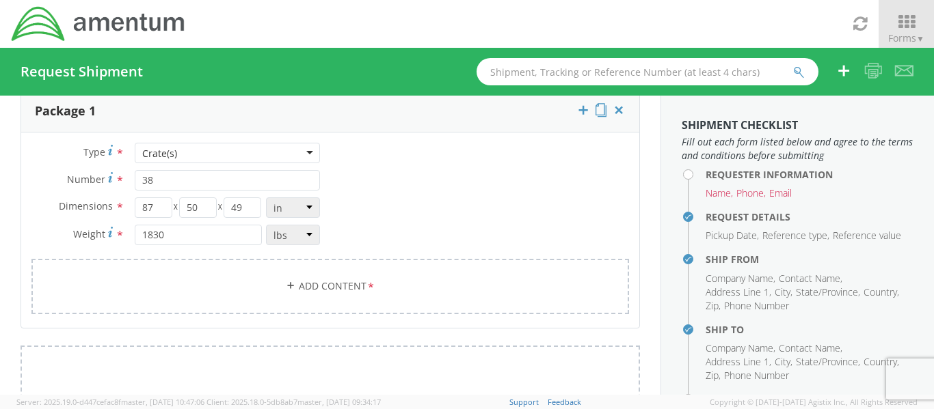
click at [379, 161] on div "Type * Crate(s) Crate(s) Bale(s) Basket(s) Bolt(s) Bottle(s) Buckets Bulk Bundl…" at bounding box center [330, 237] width 618 height 189
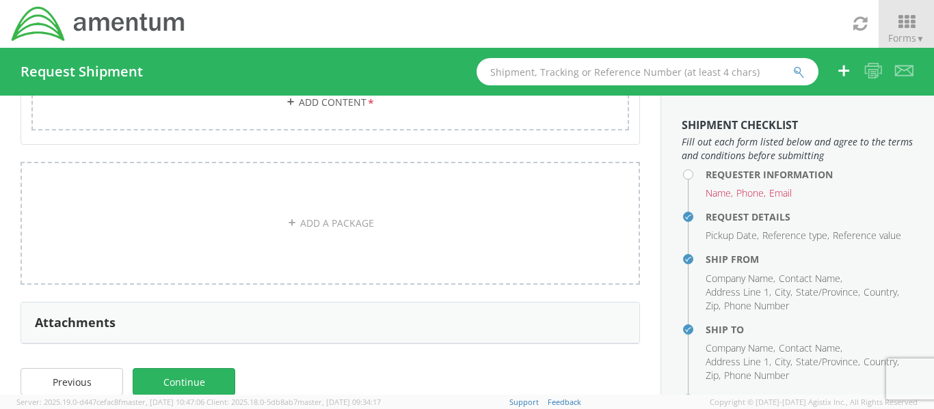
scroll to position [260, 0]
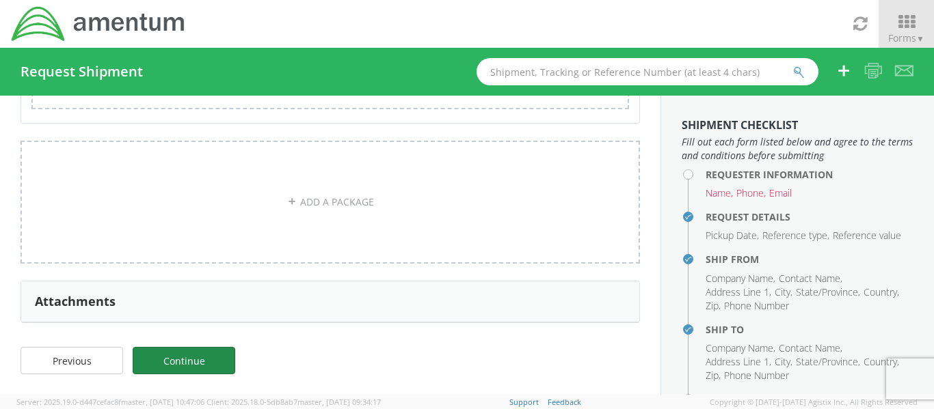
click at [173, 353] on link "Continue" at bounding box center [184, 360] width 103 height 27
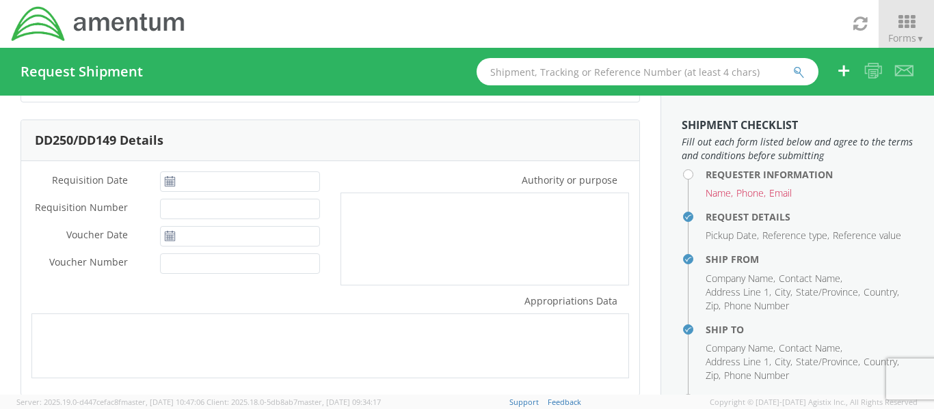
scroll to position [0, 0]
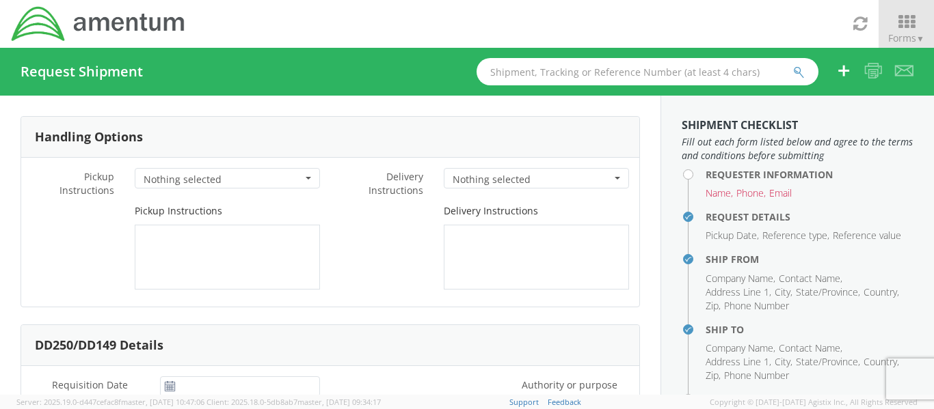
click at [221, 179] on span "Nothing selected" at bounding box center [223, 180] width 159 height 14
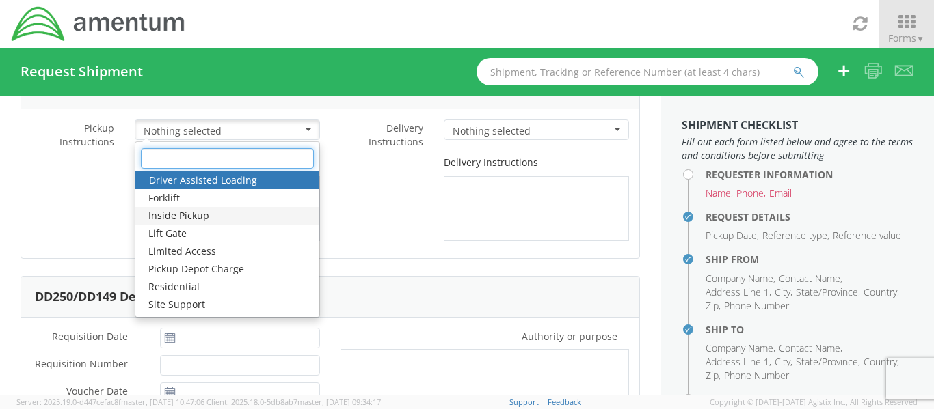
scroll to position [68, 0]
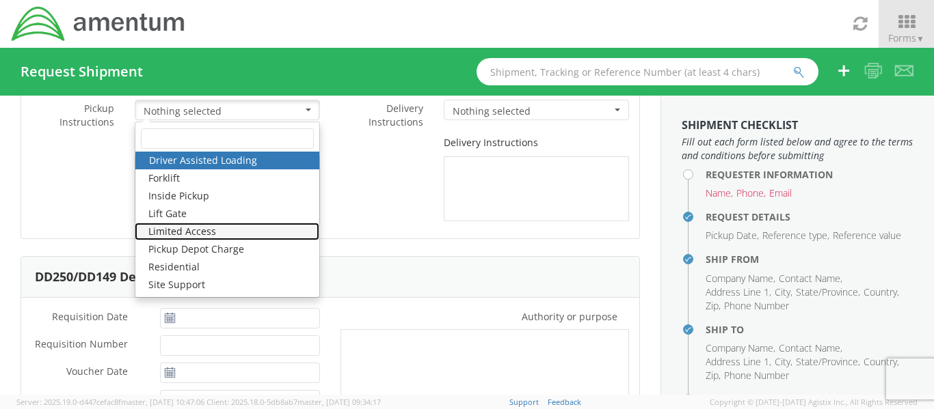
click at [200, 233] on link "Limited Access" at bounding box center [227, 232] width 185 height 18
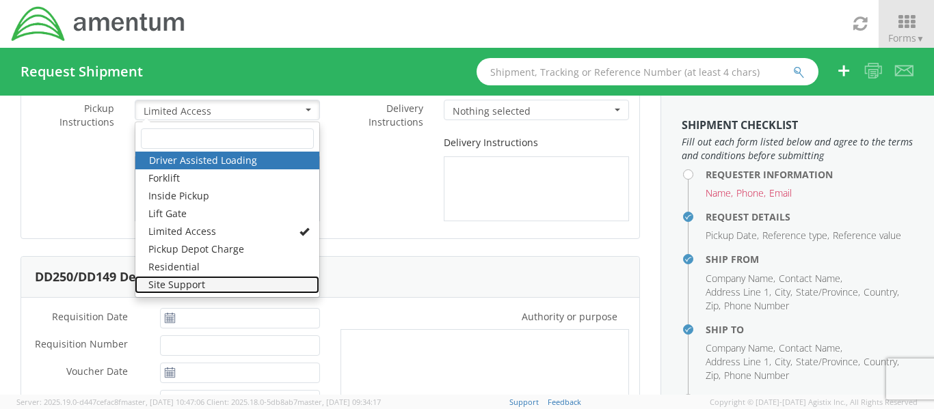
click at [182, 282] on link "Site Support" at bounding box center [227, 285] width 185 height 18
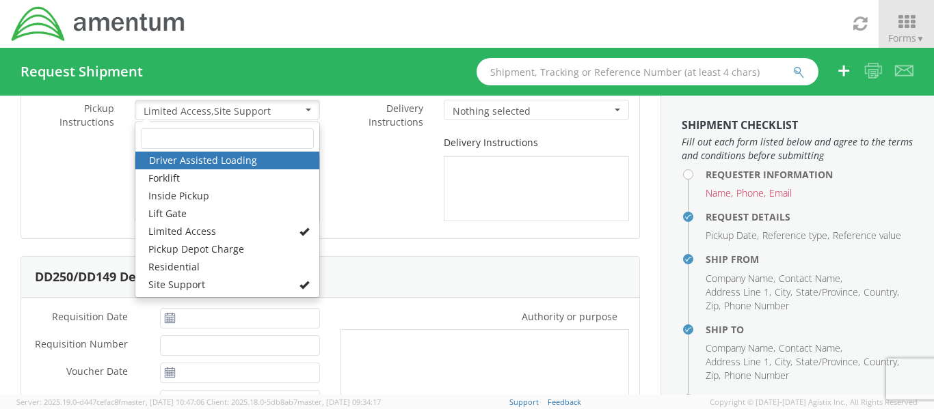
click at [385, 204] on div "Delivery Instructions" at bounding box center [484, 178] width 309 height 85
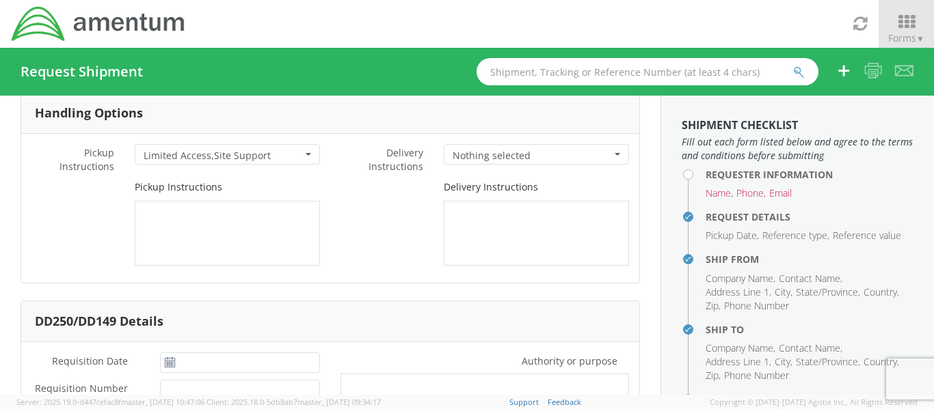
scroll to position [0, 0]
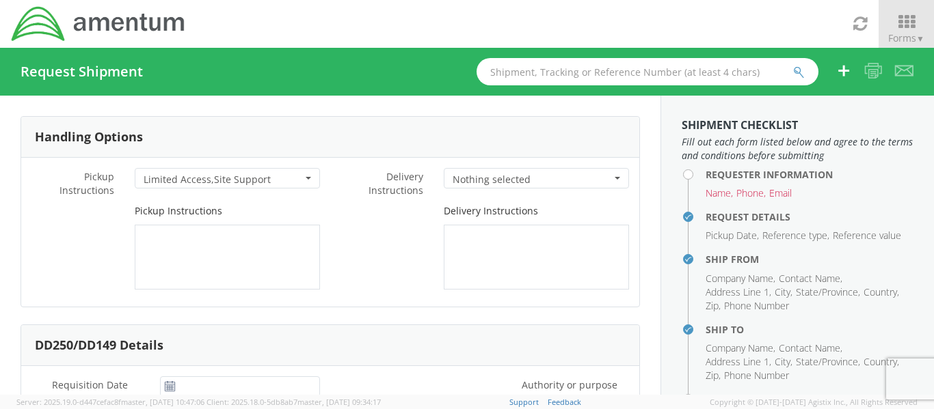
click at [464, 180] on span "Nothing selected" at bounding box center [531, 180] width 159 height 14
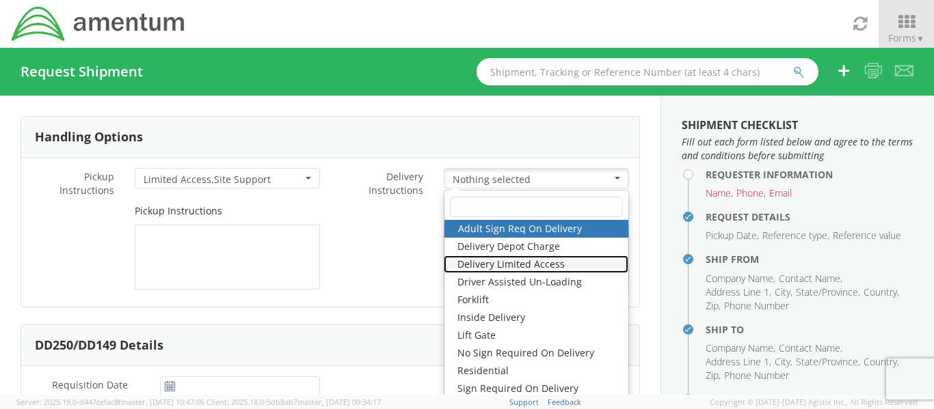
click at [472, 262] on link "Delivery Limited Access" at bounding box center [536, 265] width 185 height 18
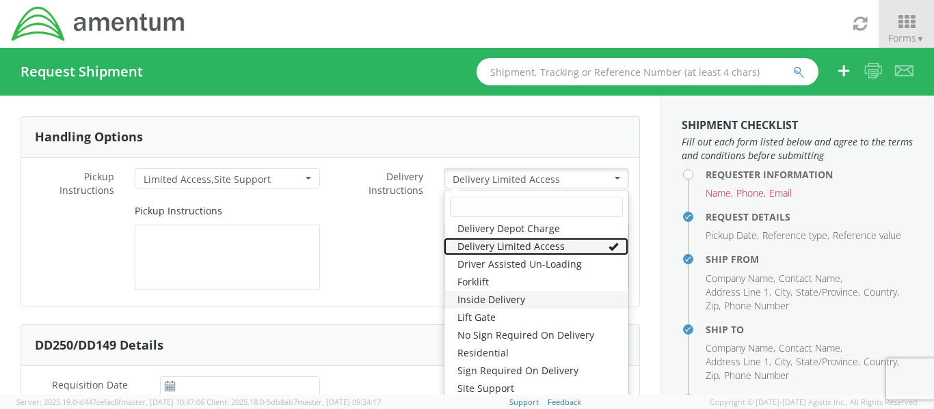
scroll to position [68, 0]
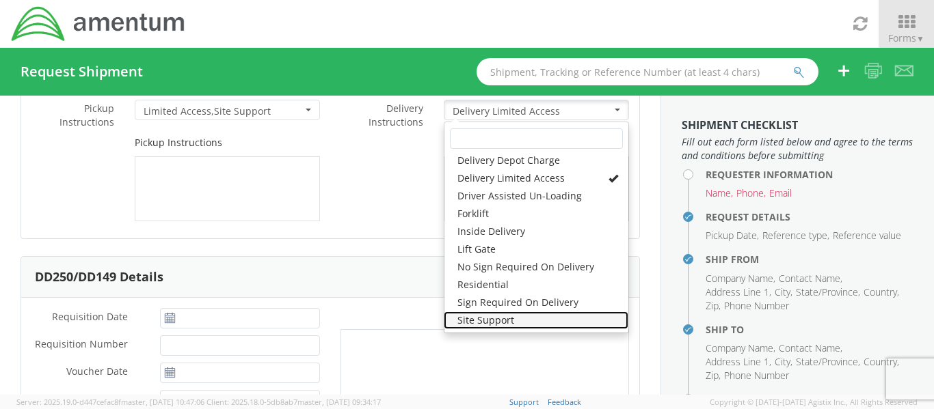
click at [478, 317] on link "Site Support" at bounding box center [536, 321] width 185 height 18
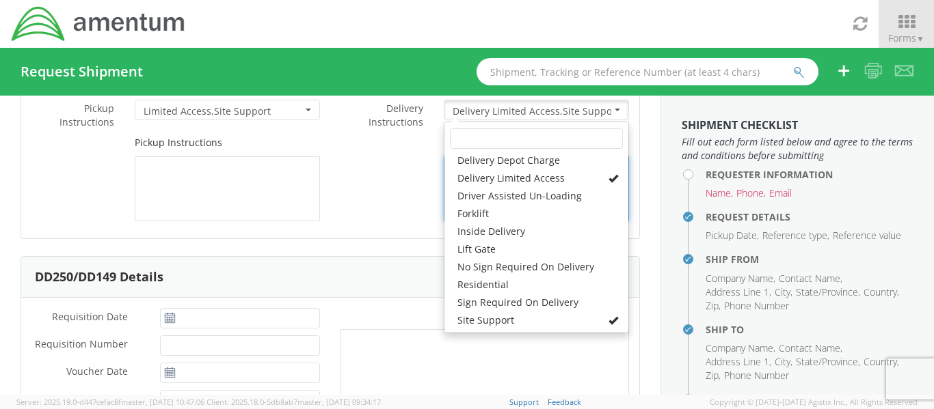
click at [355, 211] on div "Delivery Instructions" at bounding box center [484, 178] width 309 height 85
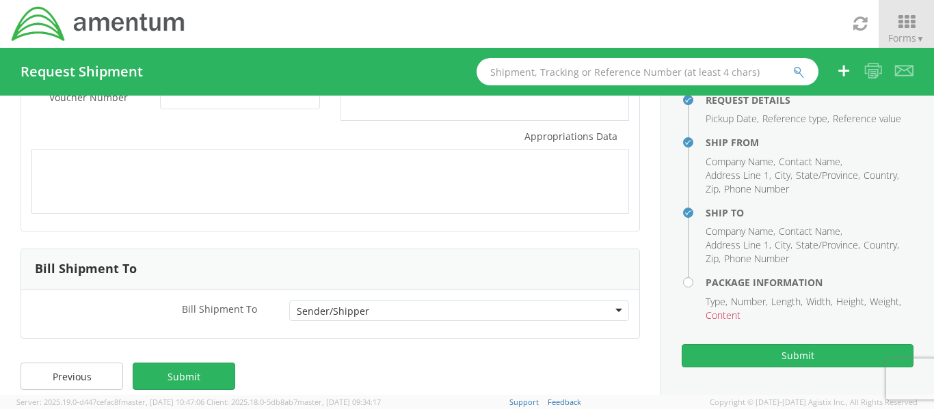
scroll to position [385, 0]
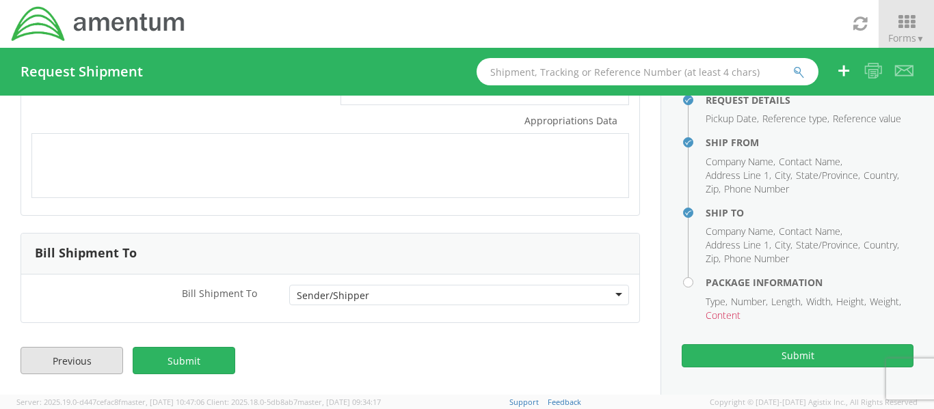
click at [86, 363] on link "Previous" at bounding box center [72, 360] width 103 height 27
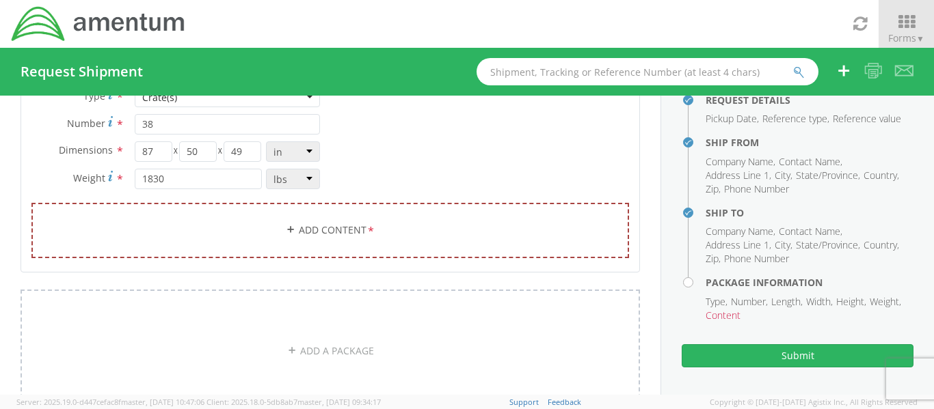
scroll to position [137, 0]
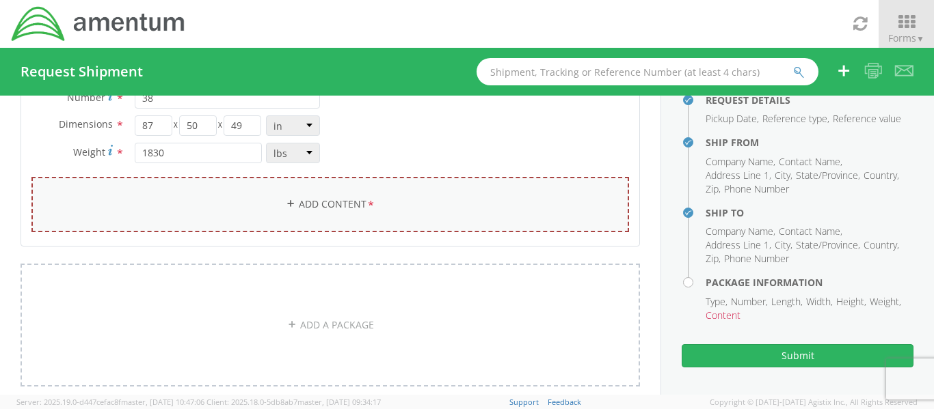
click at [326, 204] on link "Add Content *" at bounding box center [329, 204] width 597 height 55
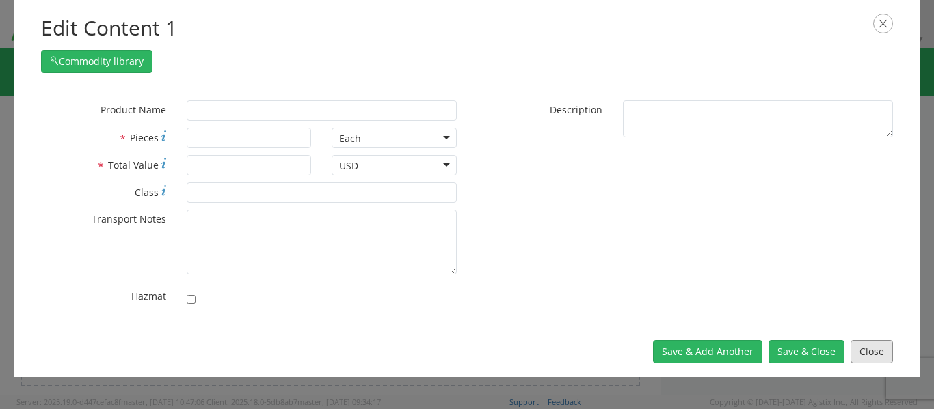
drag, startPoint x: 862, startPoint y: 351, endPoint x: 796, endPoint y: 321, distance: 73.4
click at [862, 351] on button "Close" at bounding box center [871, 351] width 42 height 23
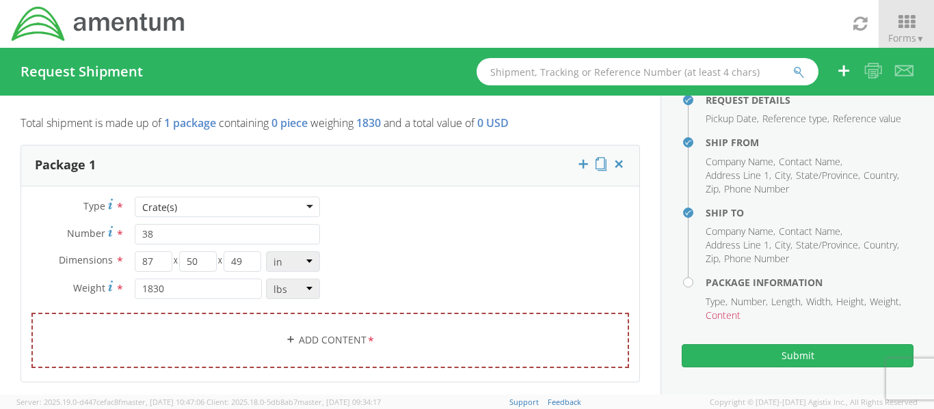
scroll to position [0, 0]
drag, startPoint x: 153, startPoint y: 232, endPoint x: 119, endPoint y: 232, distance: 34.2
click at [118, 232] on div "Number * 38" at bounding box center [175, 235] width 309 height 21
type input "1"
click at [366, 238] on div "Type * Crate(s) Crate(s) Bale(s) Basket(s) Bolt(s) Bottle(s) Buckets Bulk Bundl…" at bounding box center [330, 292] width 618 height 189
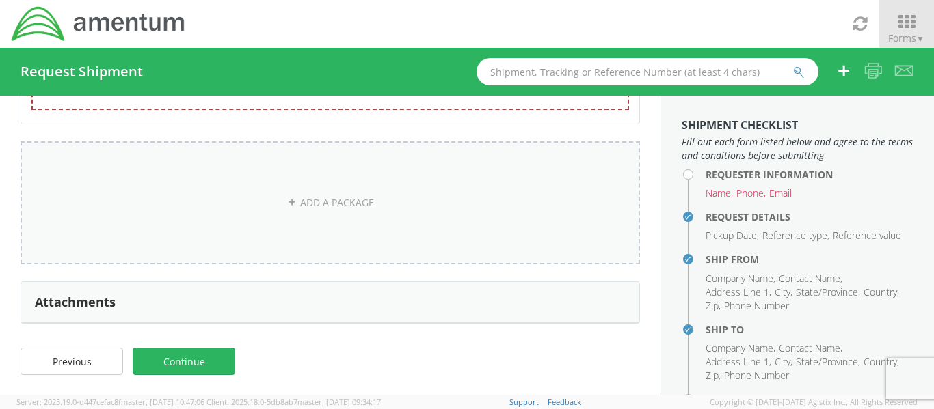
scroll to position [260, 0]
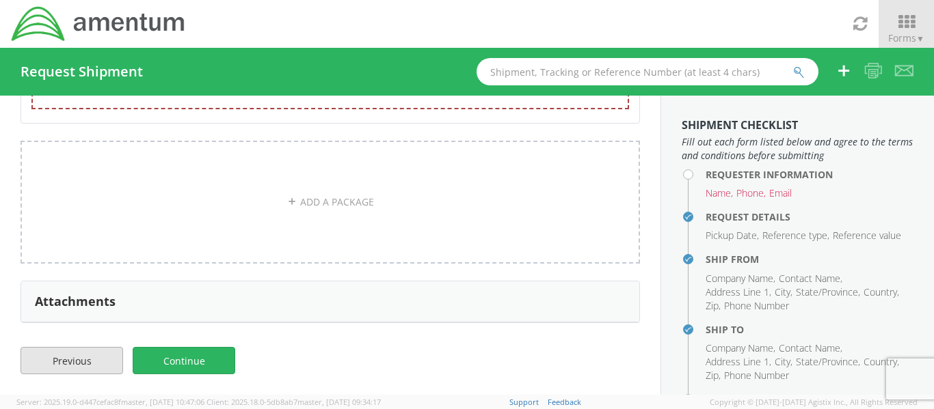
click at [72, 358] on link "Previous" at bounding box center [72, 360] width 103 height 27
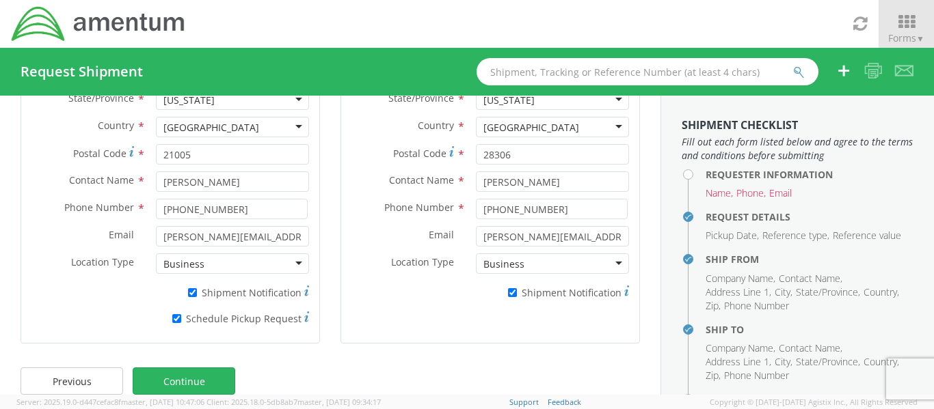
scroll to position [263, 0]
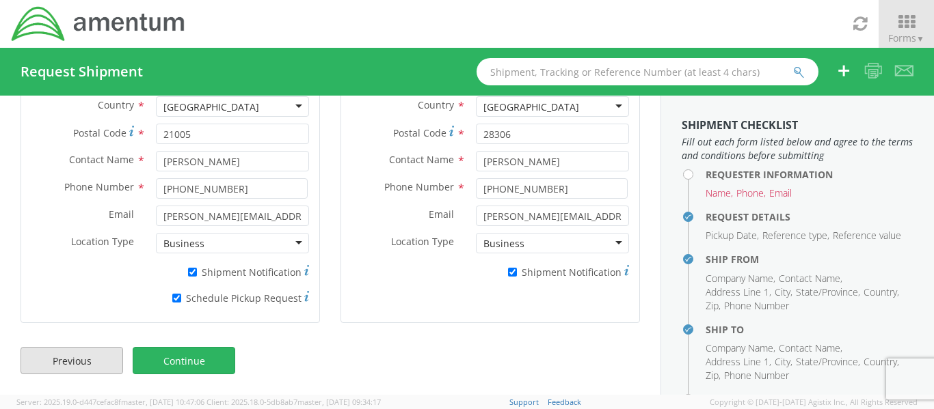
click at [63, 353] on link "Previous" at bounding box center [72, 360] width 103 height 27
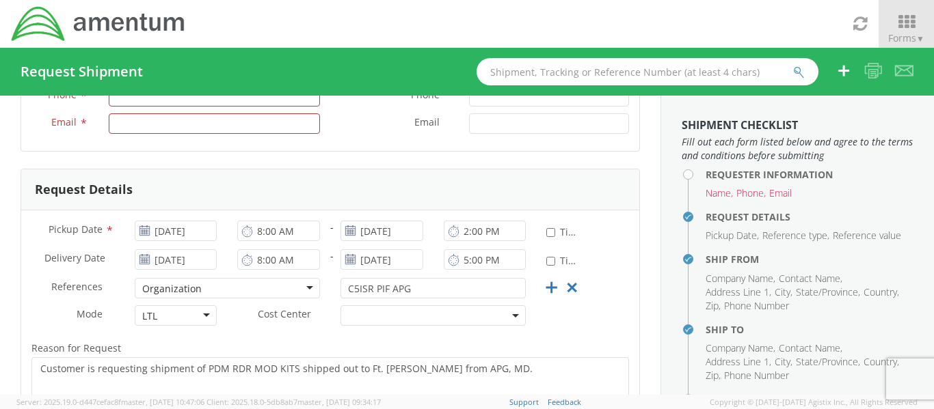
scroll to position [0, 0]
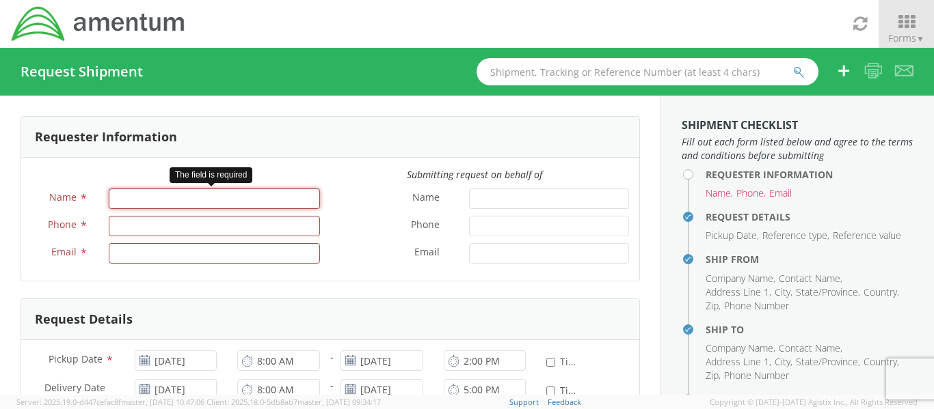
click at [128, 200] on input "Name *" at bounding box center [214, 199] width 211 height 21
type input "[PERSON_NAME]"
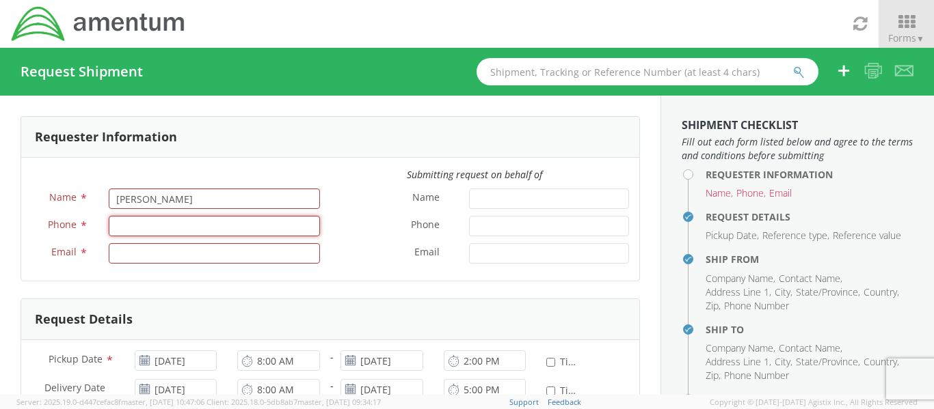
type input "2542426373"
type input "[PERSON_NAME][EMAIL_ADDRESS][PERSON_NAME][DOMAIN_NAME]"
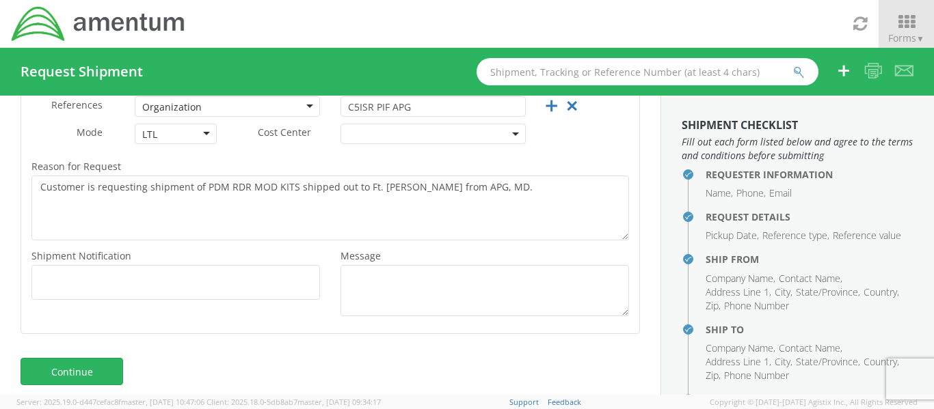
scroll to position [323, 0]
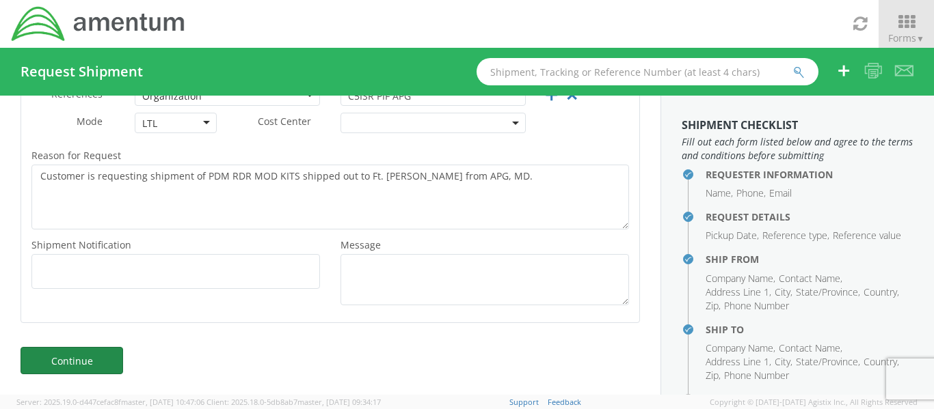
click at [74, 353] on link "Continue" at bounding box center [72, 360] width 103 height 27
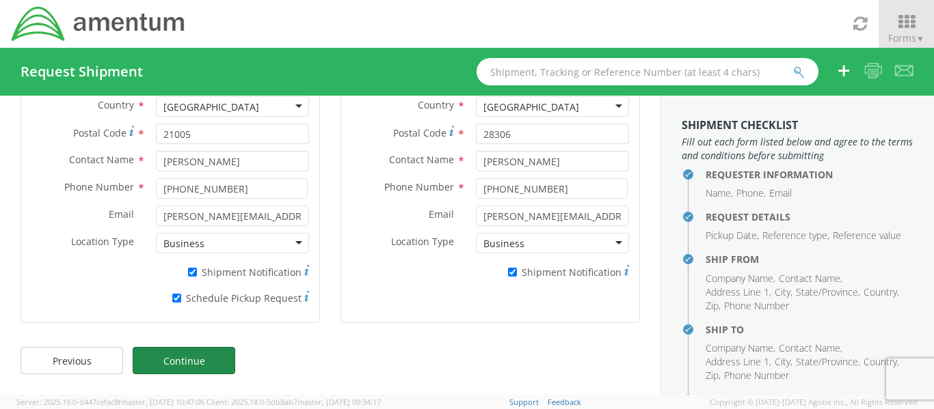
scroll to position [263, 0]
click at [157, 356] on link "Continue" at bounding box center [184, 360] width 103 height 27
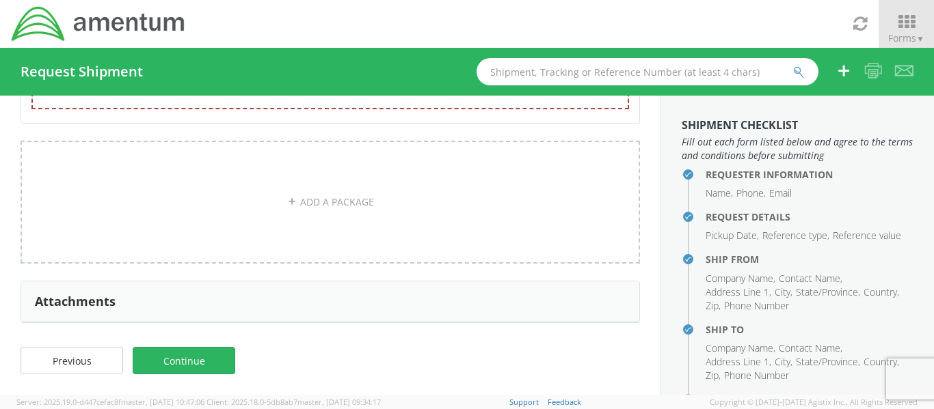
scroll to position [55, 0]
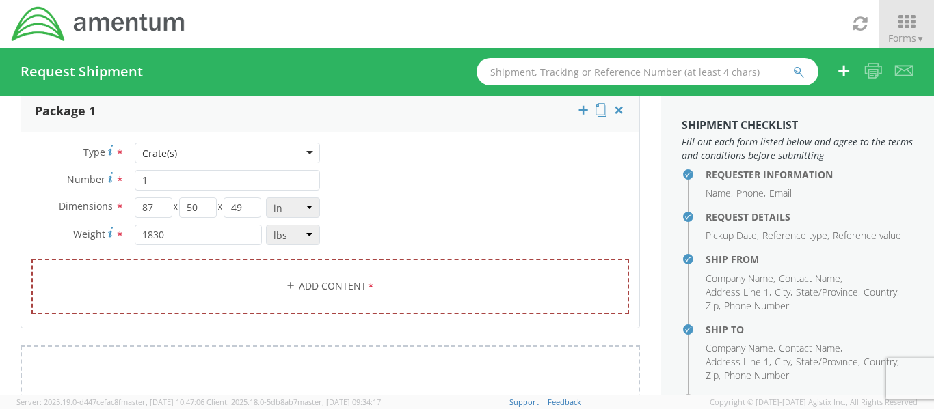
click at [315, 282] on link "Add Content *" at bounding box center [329, 286] width 597 height 55
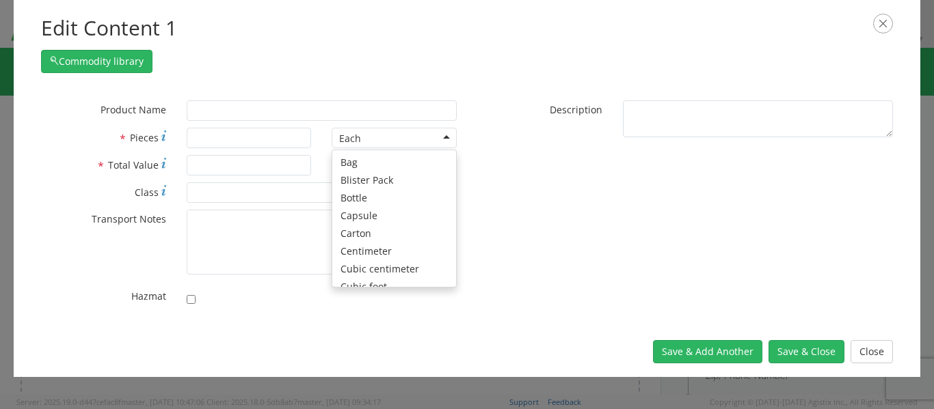
click at [364, 141] on div "Each" at bounding box center [393, 138] width 125 height 21
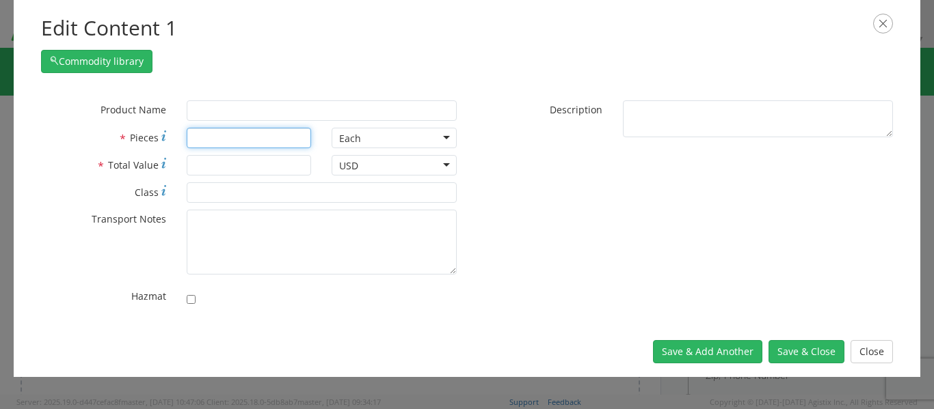
click at [211, 137] on input "* Pieces" at bounding box center [249, 138] width 125 height 21
type input "16"
click at [196, 167] on input "* Total Value" at bounding box center [249, 165] width 125 height 21
type input "200000"
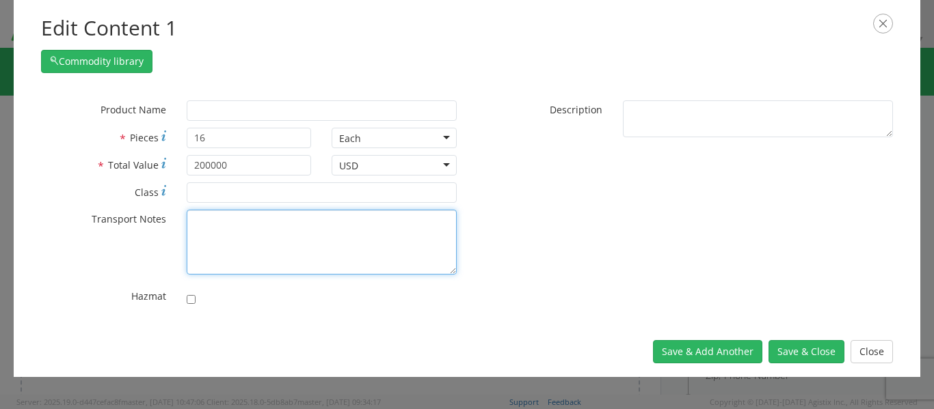
click at [204, 225] on textarea "* Transport Notes" at bounding box center [322, 242] width 270 height 65
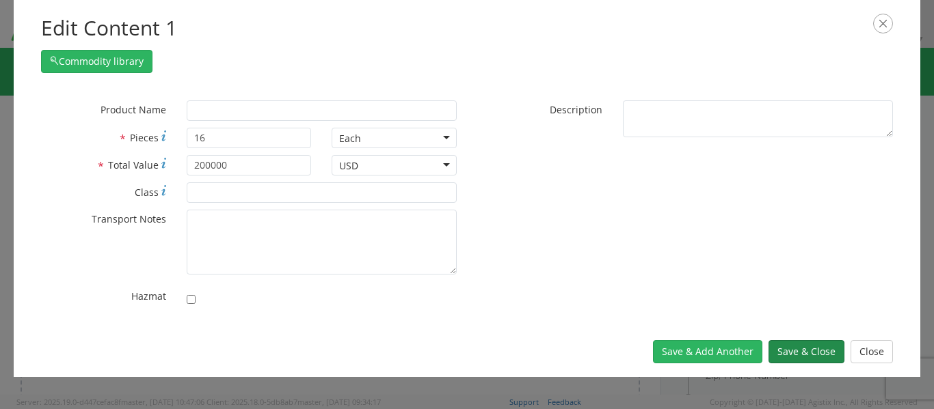
click at [811, 352] on button "Save & Close" at bounding box center [806, 351] width 76 height 23
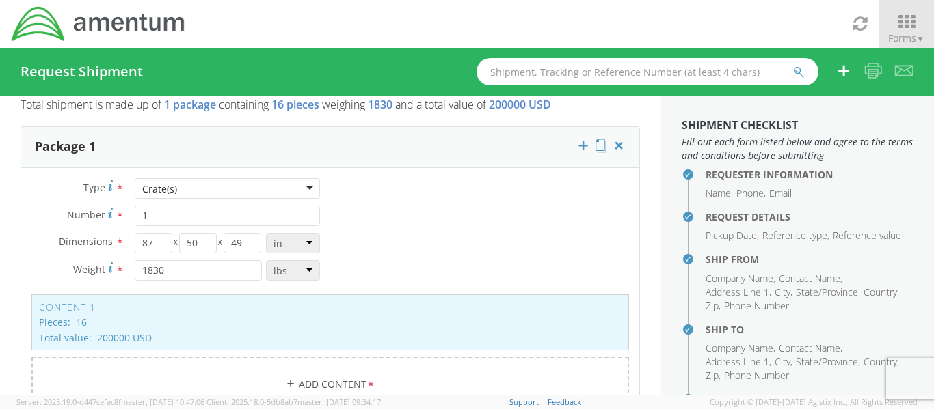
scroll to position [0, 0]
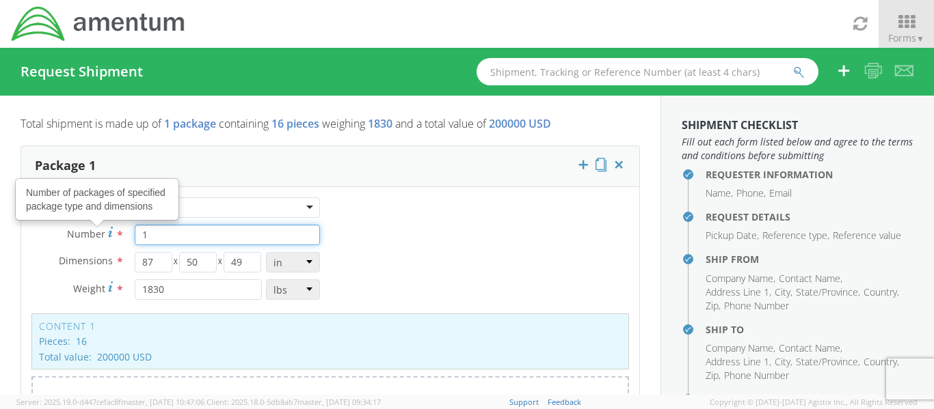
drag, startPoint x: 146, startPoint y: 233, endPoint x: 103, endPoint y: 232, distance: 43.1
click at [103, 230] on div "Number Number of packages of specified package type and dimensions * 1" at bounding box center [175, 235] width 309 height 21
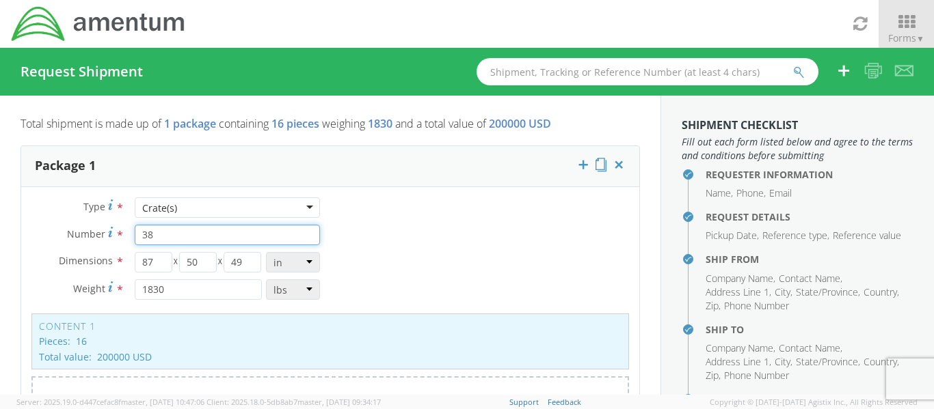
type input "38"
click at [463, 261] on div "Type * Crate(s) Crate(s) Bale(s) Basket(s) Bolt(s) Bottle(s) Buckets Bulk Bundl…" at bounding box center [330, 323] width 618 height 251
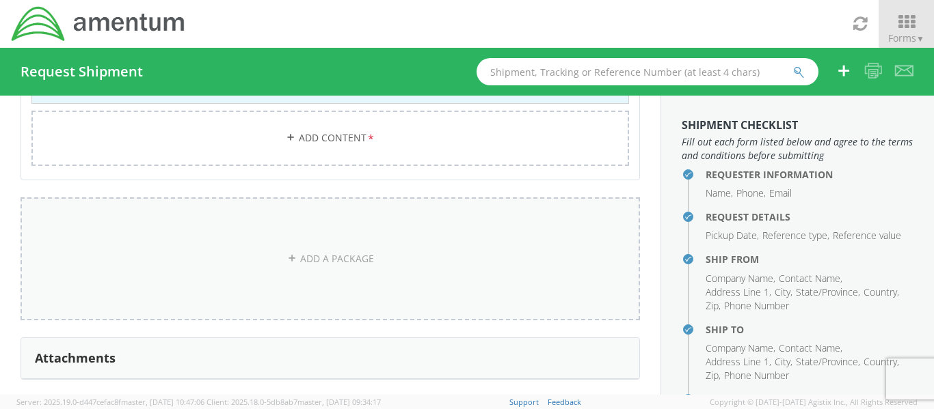
scroll to position [323, 0]
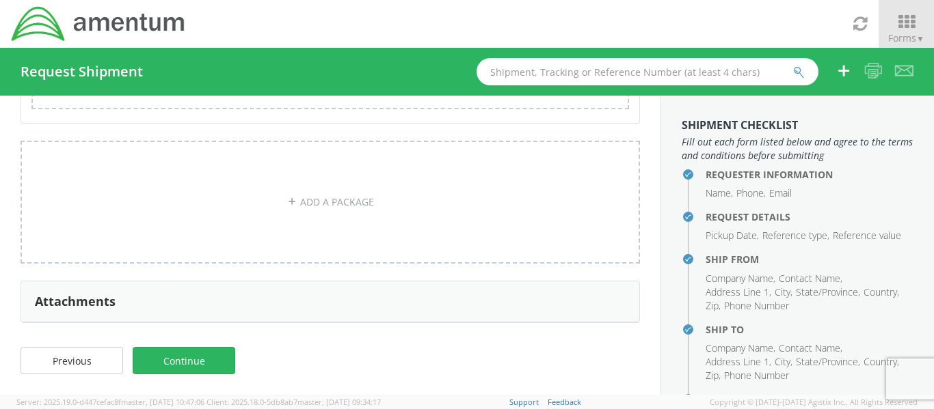
click at [185, 362] on link "Continue" at bounding box center [184, 360] width 103 height 27
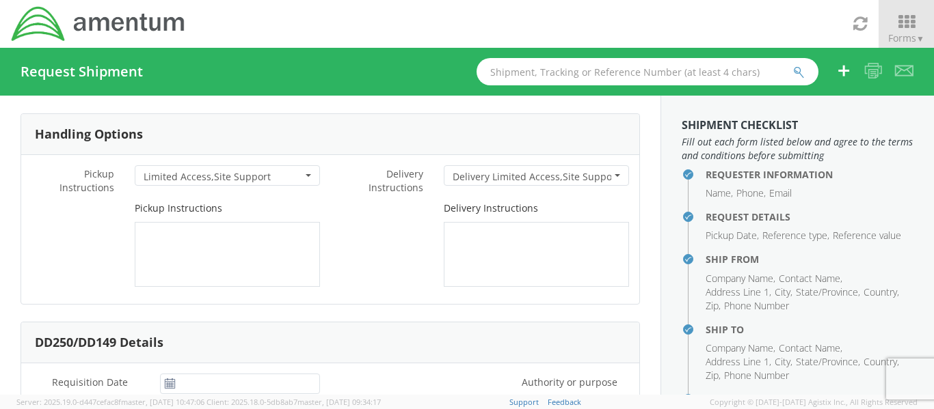
scroll to position [0, 0]
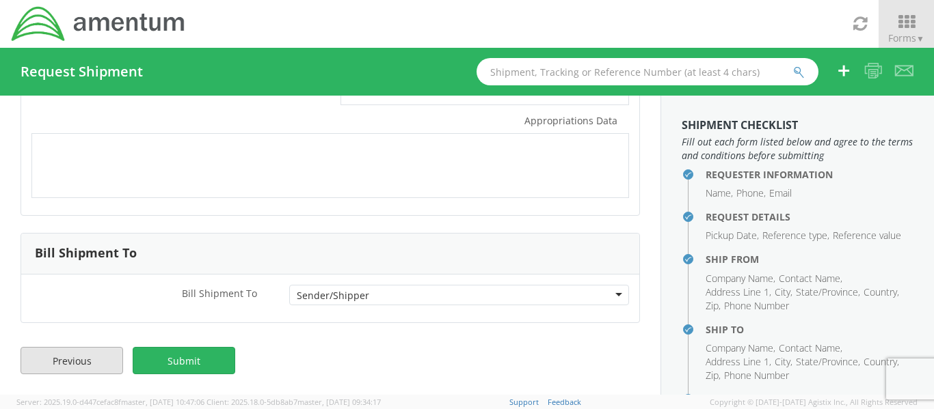
click at [90, 359] on link "Previous" at bounding box center [72, 360] width 103 height 27
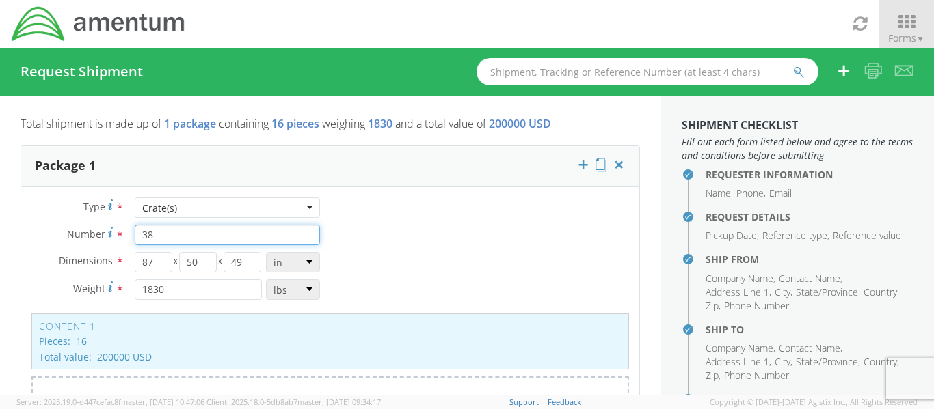
drag, startPoint x: 180, startPoint y: 236, endPoint x: 107, endPoint y: 234, distance: 73.9
click at [107, 234] on div "Number * 38" at bounding box center [175, 235] width 309 height 21
click at [403, 245] on div "Type * Crate(s) Crate(s) Bale(s) Basket(s) Bolt(s) Bottle(s) Buckets Bulk Bundl…" at bounding box center [330, 323] width 618 height 251
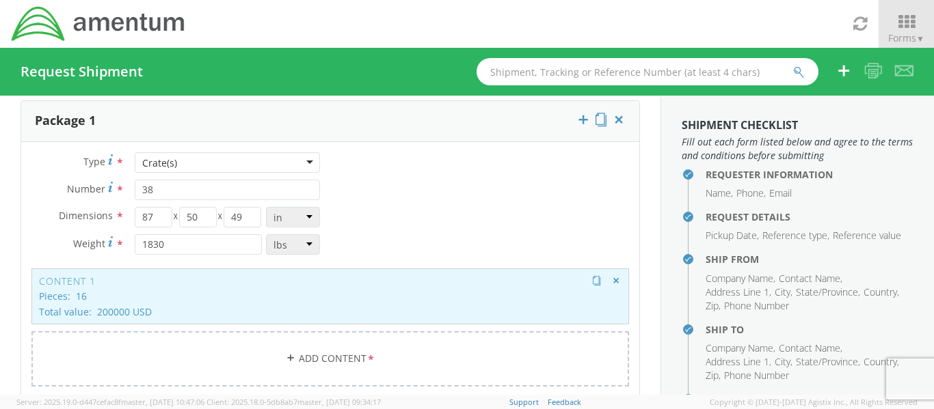
scroll to position [68, 0]
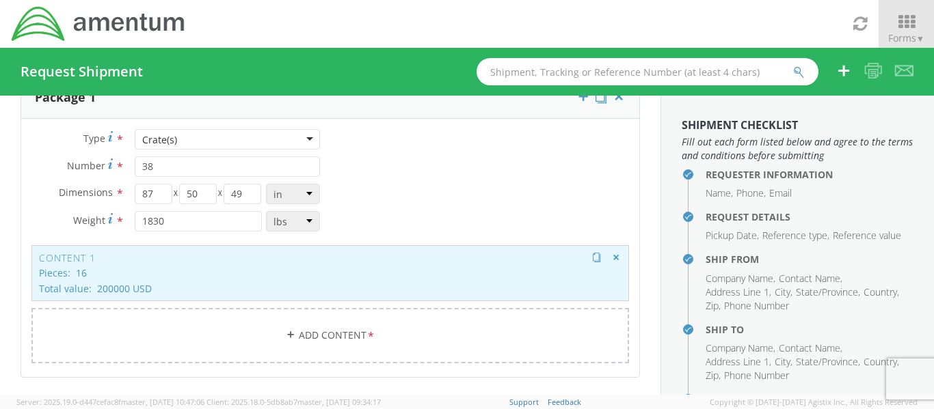
click at [349, 284] on p "Total value: 200000 USD" at bounding box center [330, 289] width 582 height 10
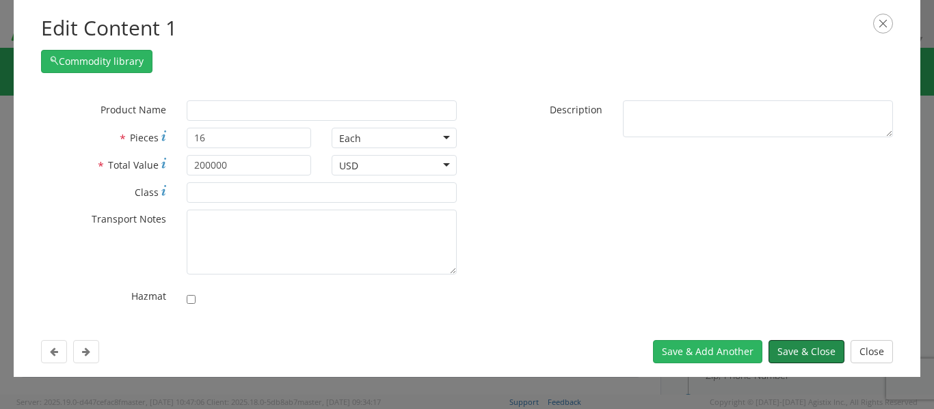
drag, startPoint x: 788, startPoint y: 349, endPoint x: 778, endPoint y: 346, distance: 10.0
click at [786, 349] on button "Save & Close" at bounding box center [806, 351] width 76 height 23
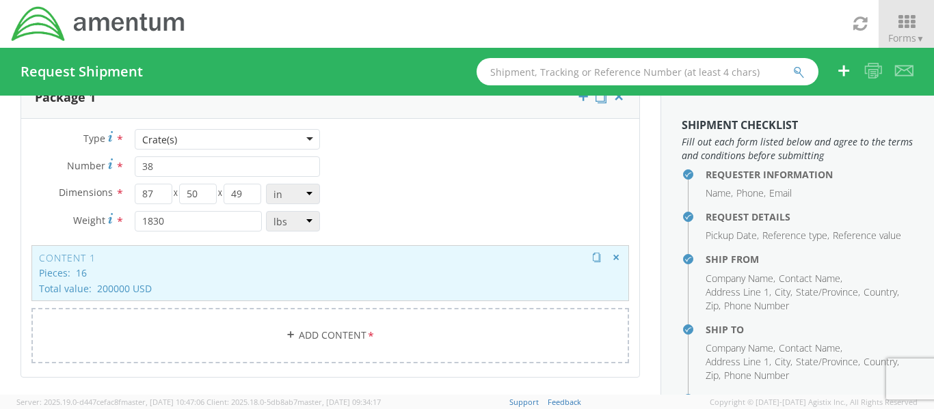
scroll to position [0, 0]
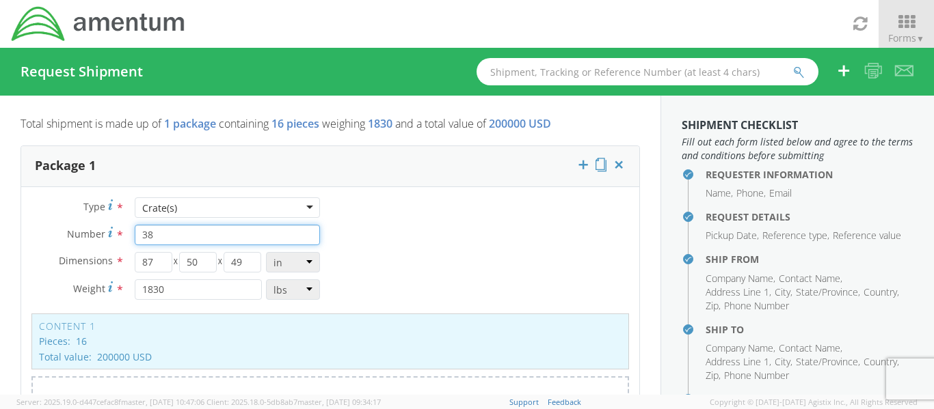
click at [161, 234] on input "38" at bounding box center [227, 235] width 185 height 21
click at [74, 222] on div "Type * Crate(s) Crate(s) Bale(s) Basket(s) Bolt(s) Bottle(s) Buckets Bulk Bundl…" at bounding box center [175, 256] width 309 height 116
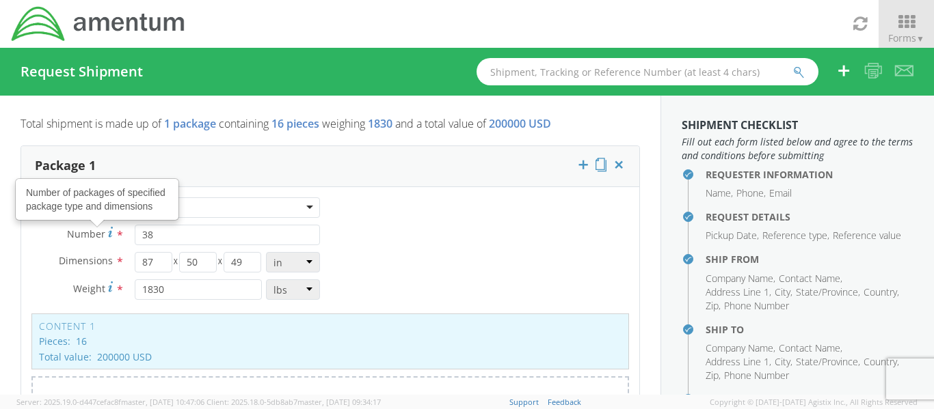
click at [381, 236] on div "Type * Crate(s) Crate(s) Bale(s) Basket(s) Bolt(s) Bottle(s) Buckets Bulk Bundl…" at bounding box center [330, 323] width 618 height 251
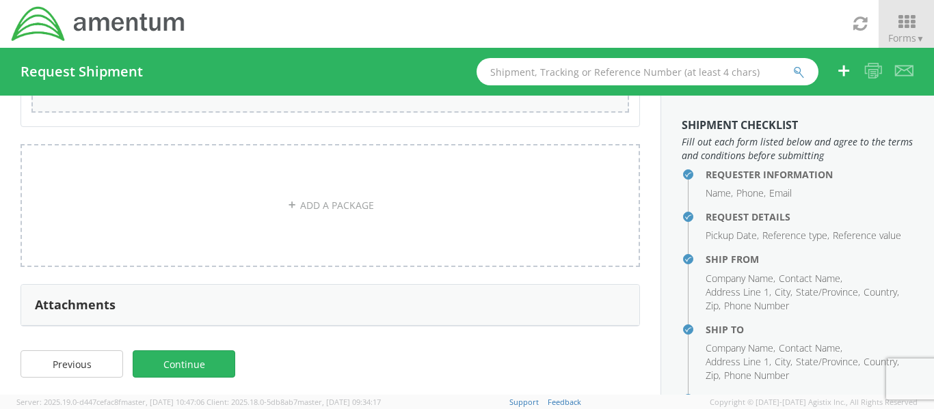
scroll to position [323, 0]
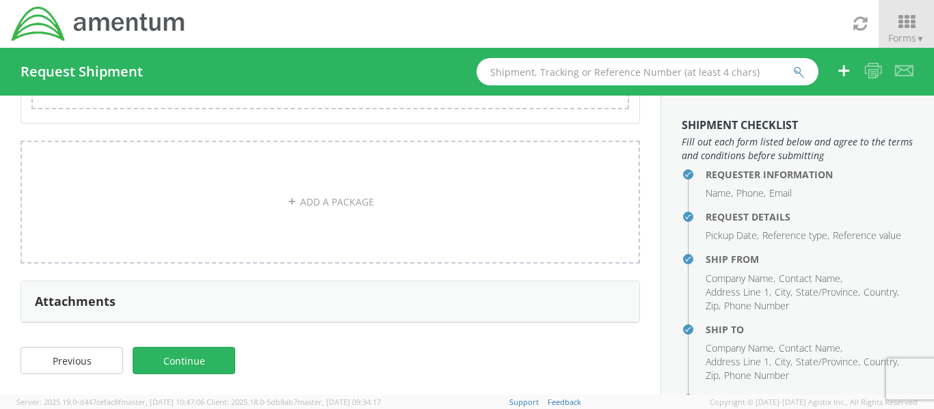
click at [165, 353] on link "Continue" at bounding box center [184, 360] width 103 height 27
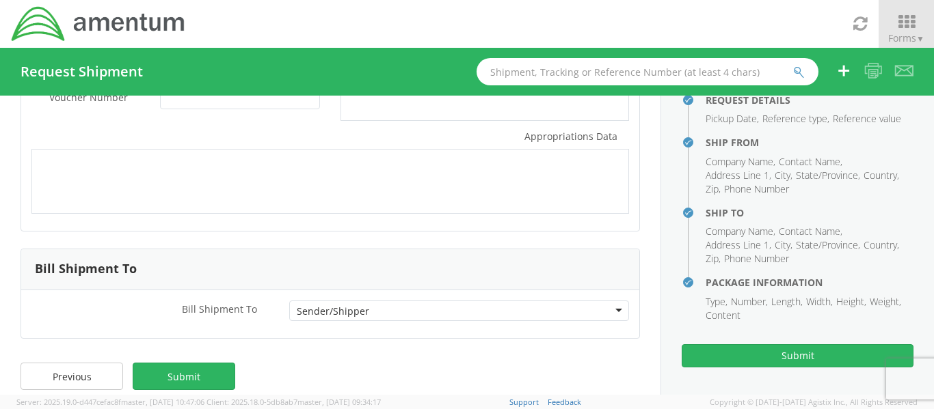
scroll to position [385, 0]
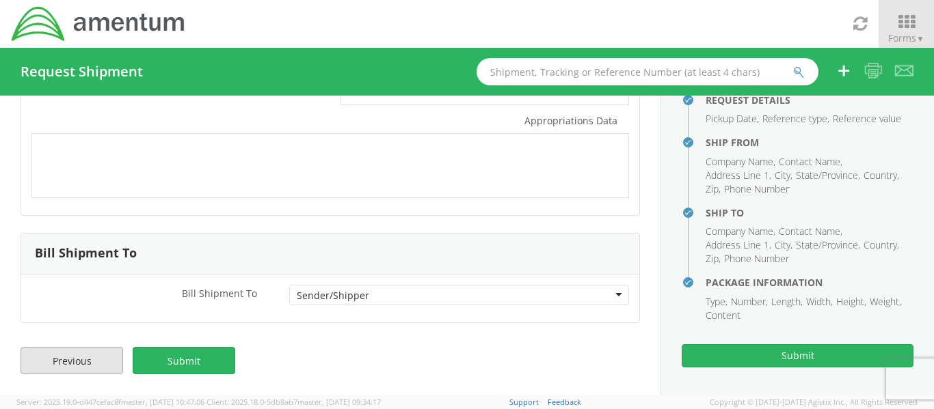
click at [95, 350] on link "Previous" at bounding box center [72, 360] width 103 height 27
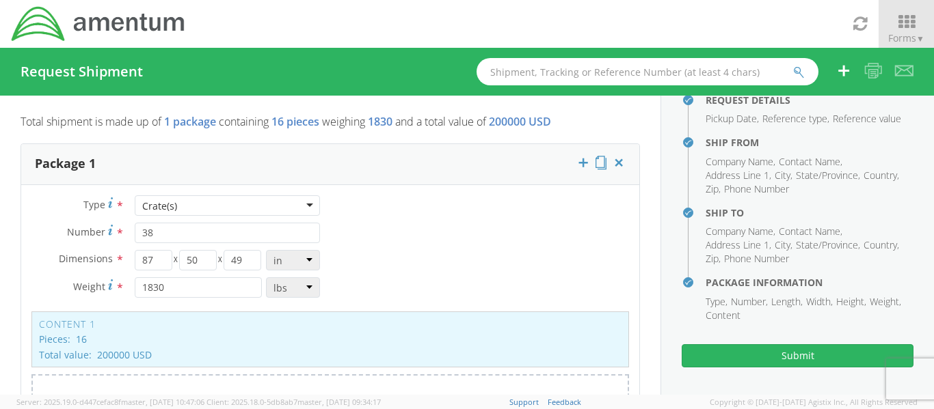
scroll to position [0, 0]
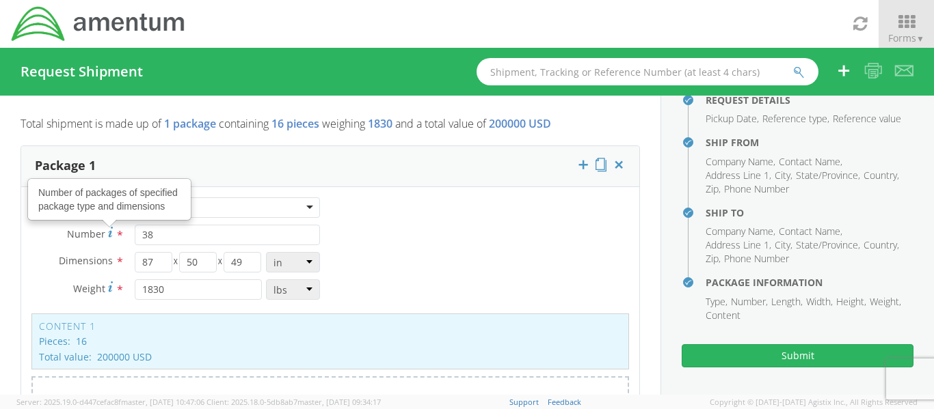
click at [424, 268] on div "Type * Crate(s) Crate(s) Bale(s) Basket(s) Bolt(s) Bottle(s) Buckets Bulk Bundl…" at bounding box center [330, 323] width 618 height 251
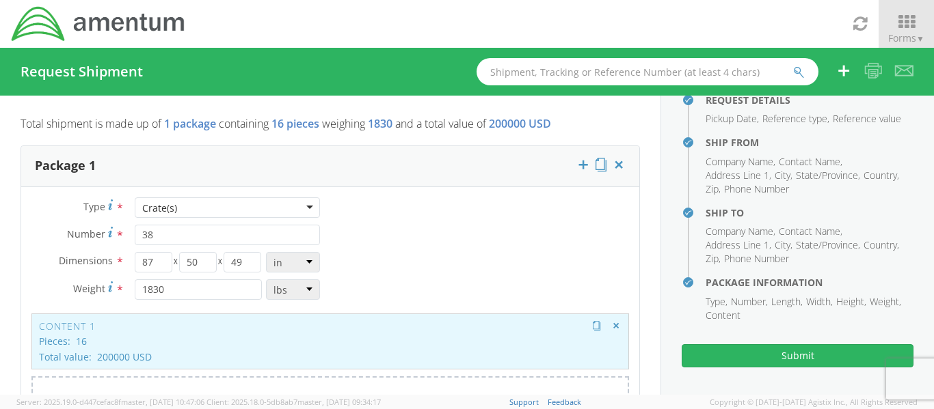
click at [308, 334] on div "Content 1 Pieces: 16 Total value: 200000 USD HAZMAT" at bounding box center [329, 342] width 597 height 56
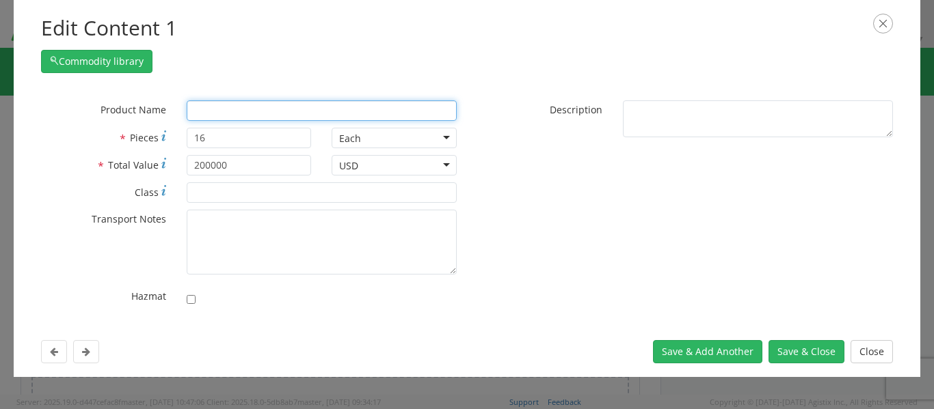
click at [210, 107] on input "text" at bounding box center [322, 110] width 270 height 21
paste input "PDM RDR MOD KITS"
type input "PDM RDR MOD KITS"
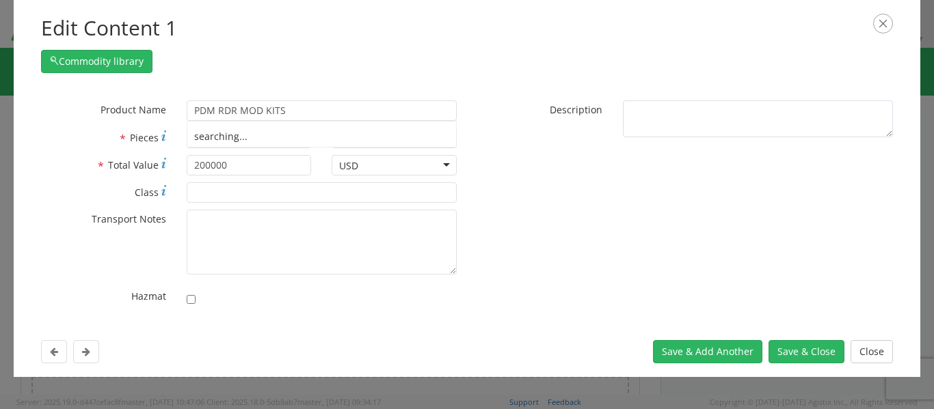
click at [116, 216] on span "Transport Notes" at bounding box center [129, 219] width 74 height 13
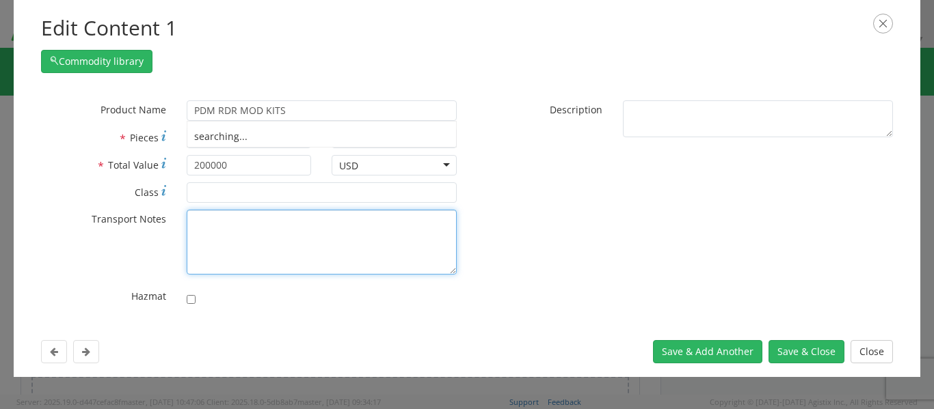
click at [187, 216] on textarea "* Transport Notes" at bounding box center [322, 242] width 270 height 65
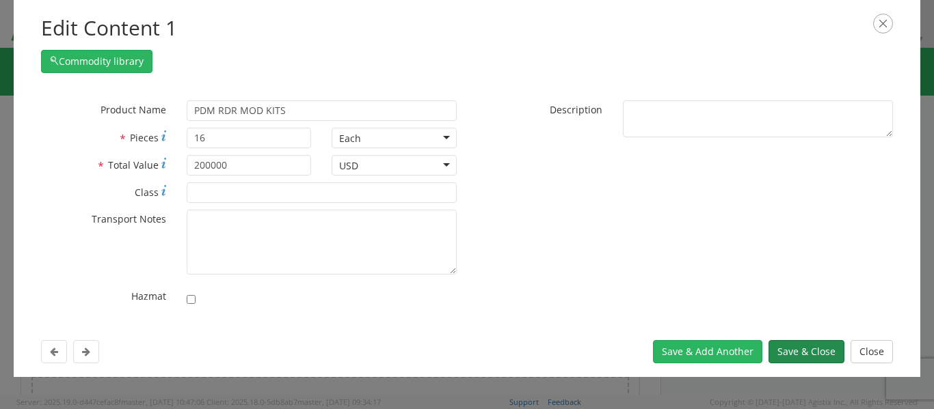
click at [781, 349] on button "Save & Close" at bounding box center [806, 351] width 76 height 23
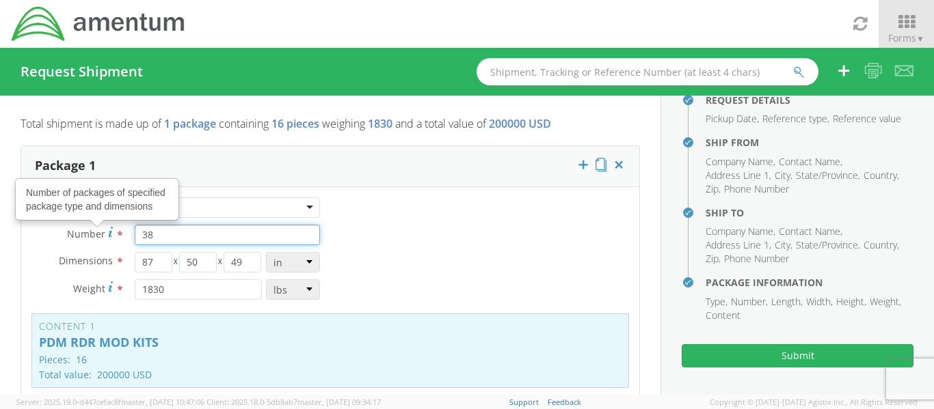
drag, startPoint x: 154, startPoint y: 237, endPoint x: 109, endPoint y: 235, distance: 45.2
click at [109, 235] on div "Number Number of packages of specified package type and dimensions * 38" at bounding box center [175, 235] width 309 height 21
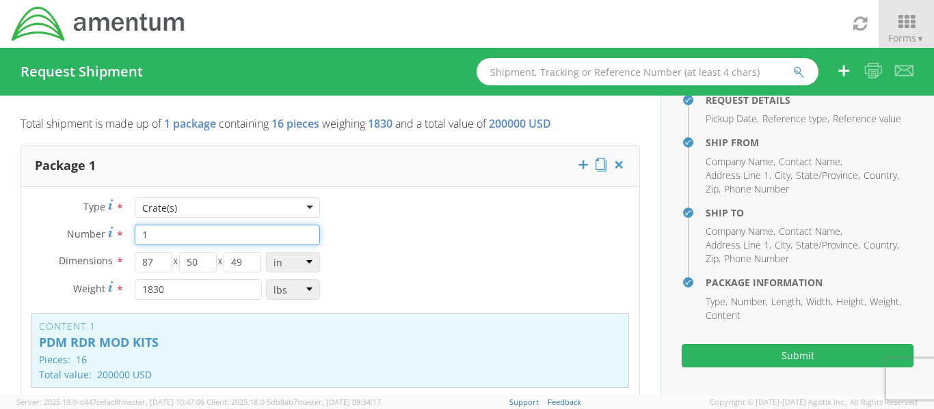
type input "1"
click at [445, 239] on div "Type * Crate(s) Crate(s) Bale(s) Basket(s) Bolt(s) Bottle(s) Buckets Bulk Bundl…" at bounding box center [330, 333] width 618 height 270
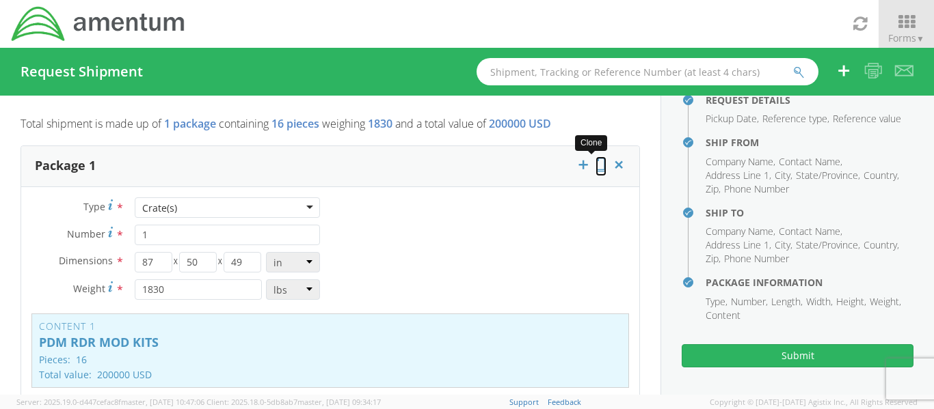
click at [595, 162] on icon at bounding box center [600, 165] width 11 height 14
click at [595, 163] on icon at bounding box center [600, 165] width 11 height 14
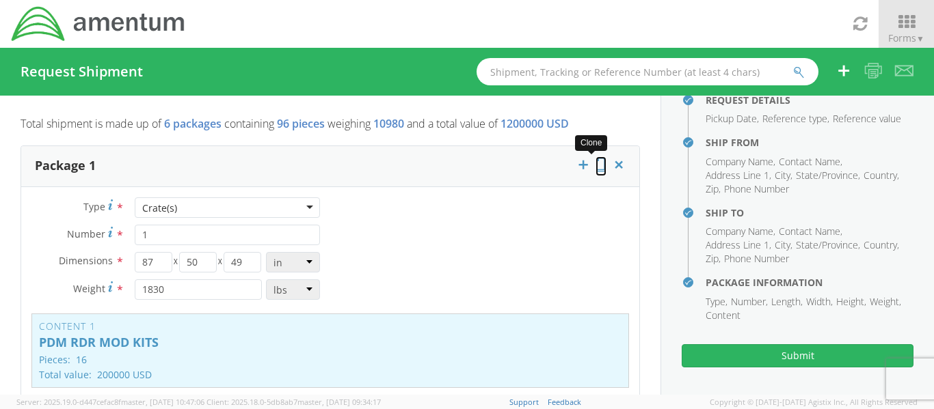
click at [595, 163] on icon at bounding box center [600, 165] width 11 height 14
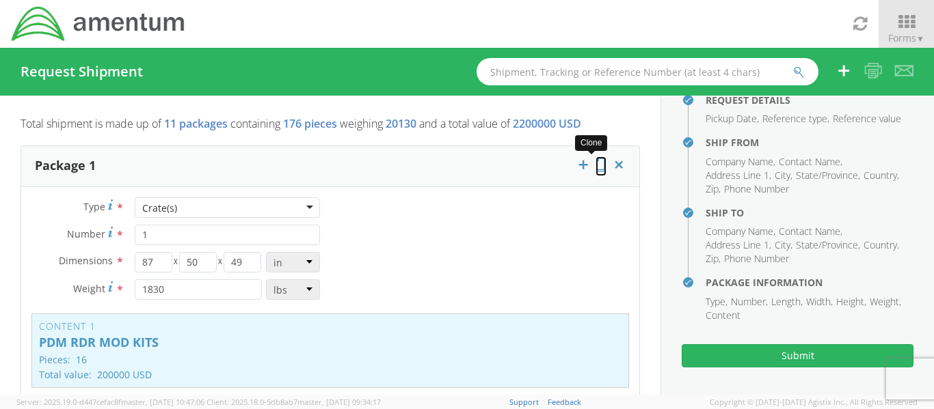
click at [595, 163] on icon at bounding box center [600, 165] width 11 height 14
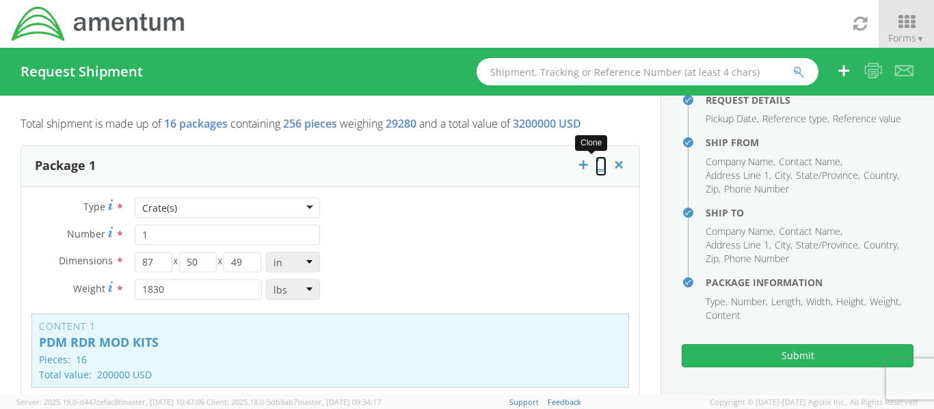
click at [595, 163] on icon at bounding box center [600, 165] width 11 height 14
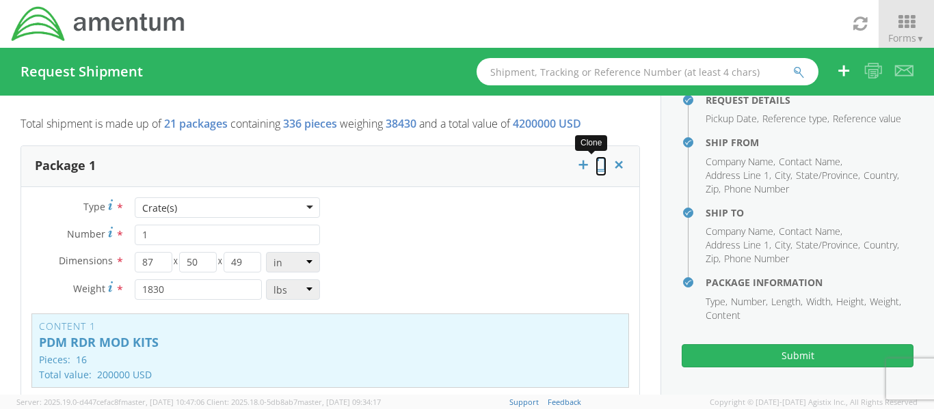
click at [595, 163] on icon at bounding box center [600, 165] width 11 height 14
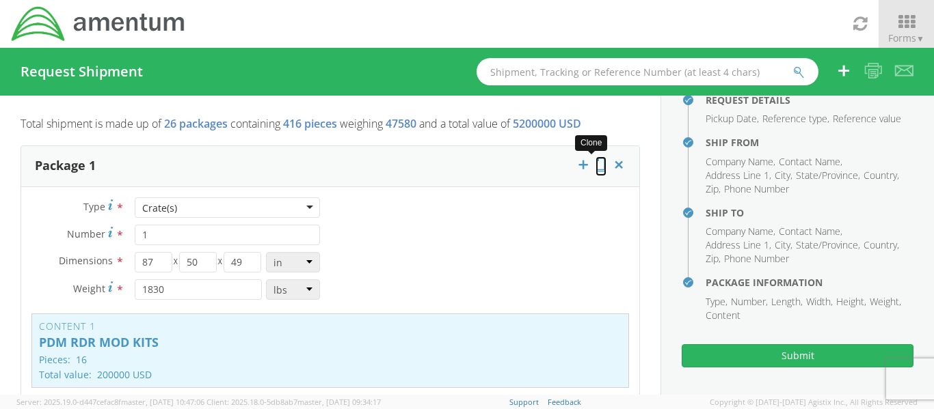
click at [595, 163] on icon at bounding box center [600, 165] width 11 height 14
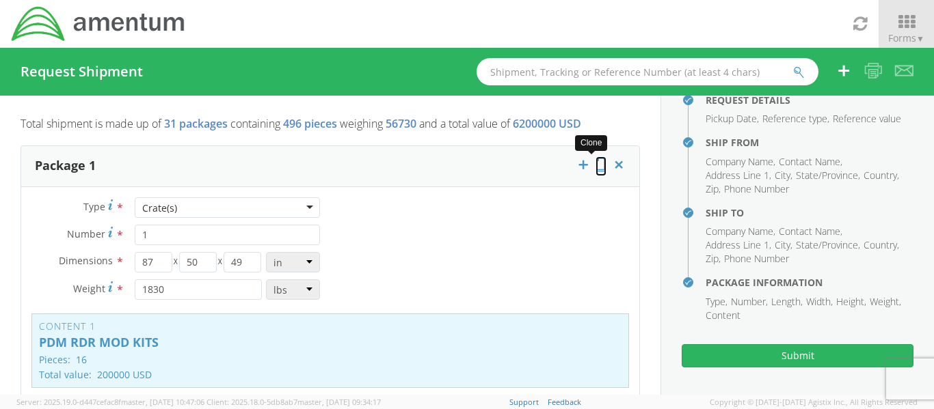
click at [595, 163] on icon at bounding box center [600, 165] width 11 height 14
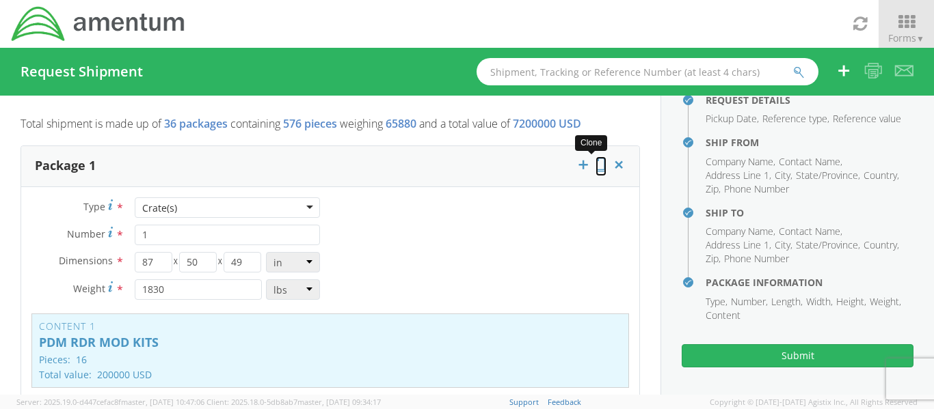
click at [595, 163] on icon at bounding box center [600, 165] width 11 height 14
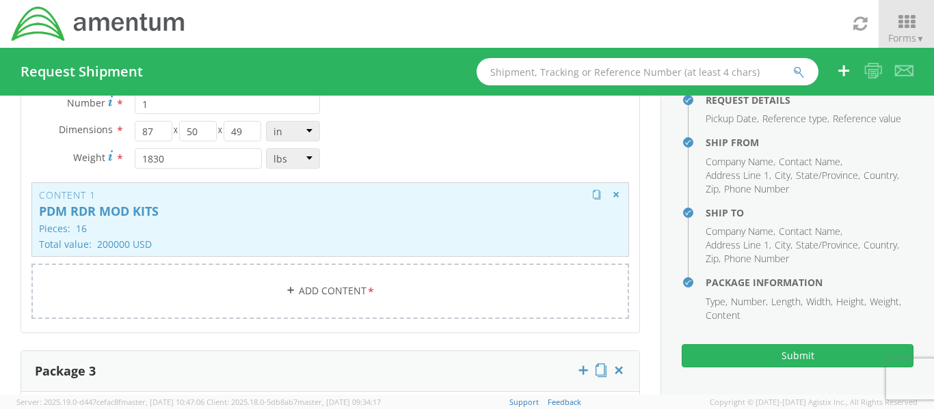
scroll to position [478, 0]
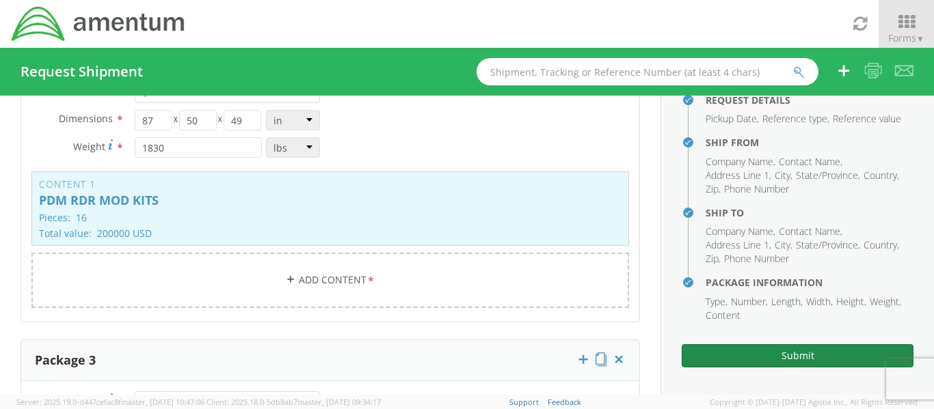
click at [774, 353] on button "Submit" at bounding box center [797, 355] width 232 height 23
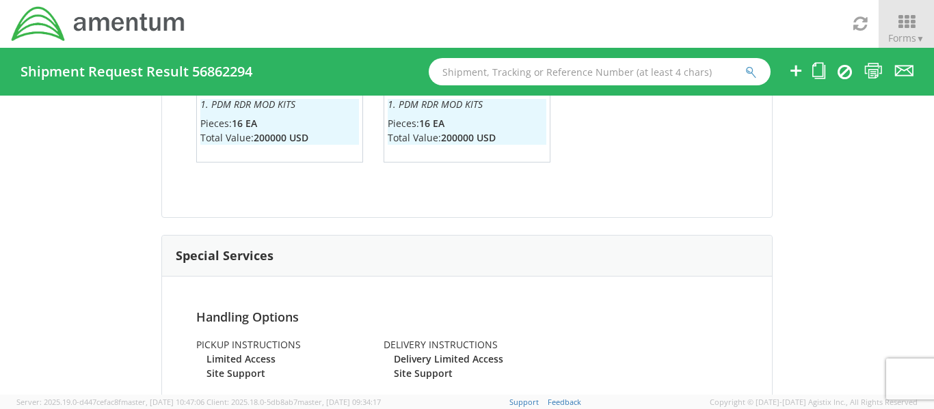
scroll to position [3308, 0]
